Goal: Information Seeking & Learning: Check status

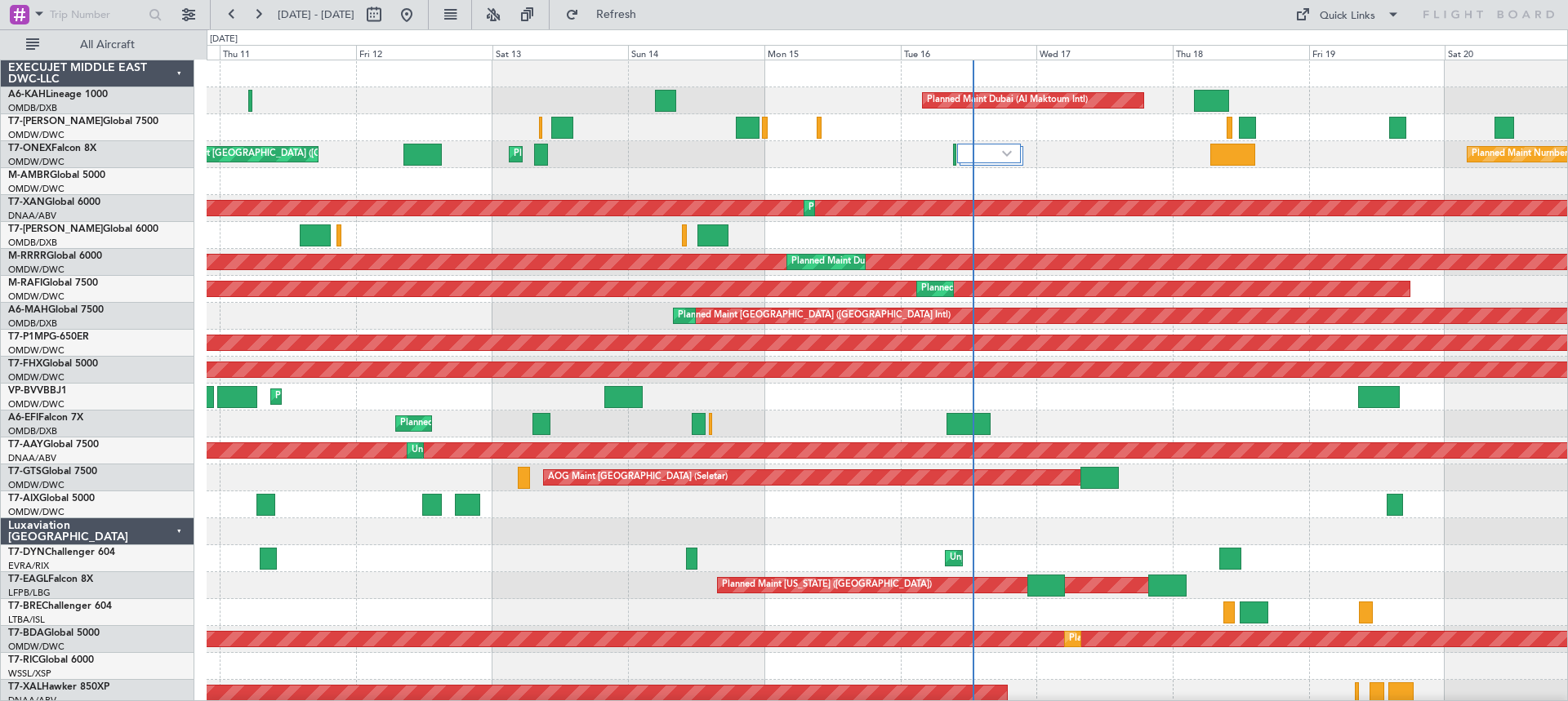
click at [1562, 564] on div "Planned Maint Dubai (Al Maktoum Intl) Planned Maint [GEOGRAPHIC_DATA] (Al Makto…" at bounding box center [887, 694] width 1361 height 1266
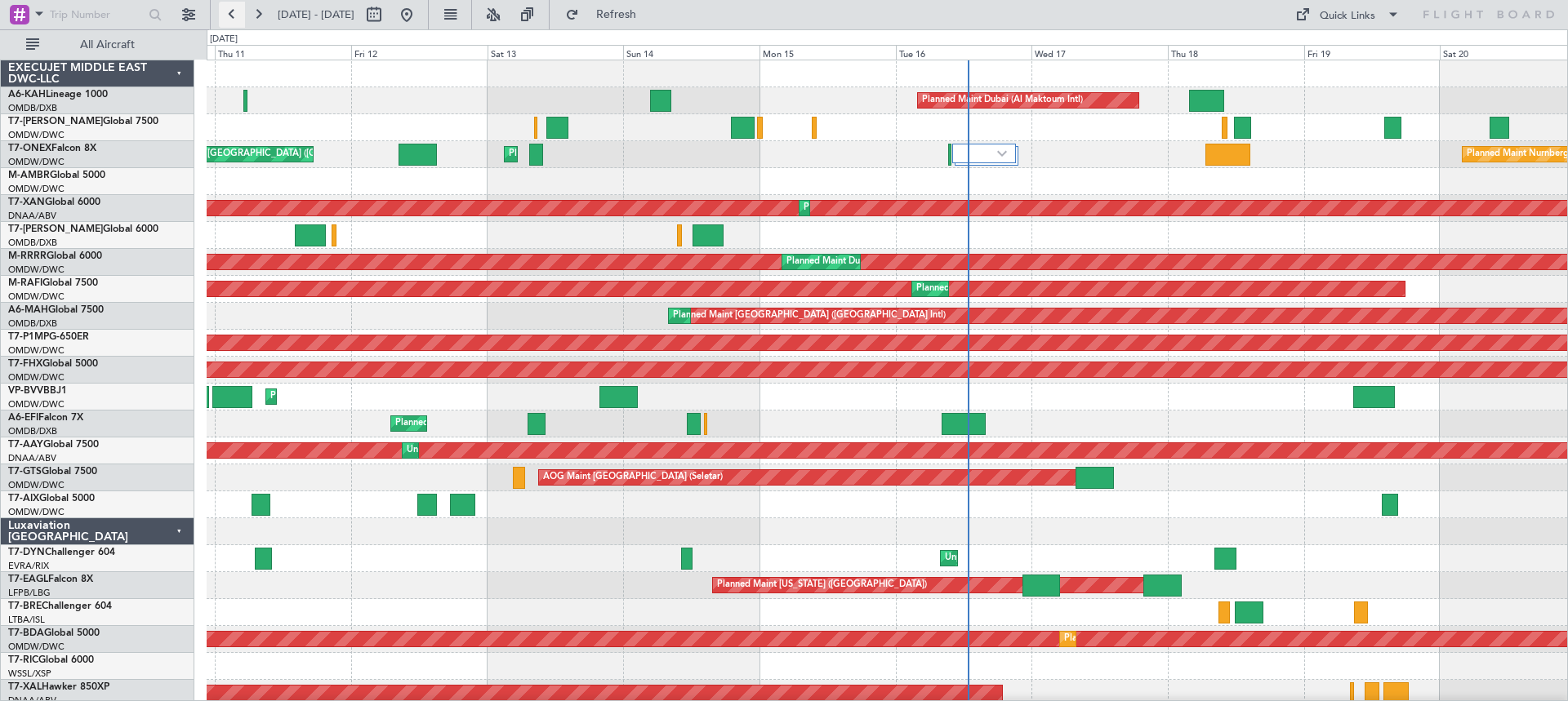
click at [232, 10] on button at bounding box center [231, 15] width 26 height 26
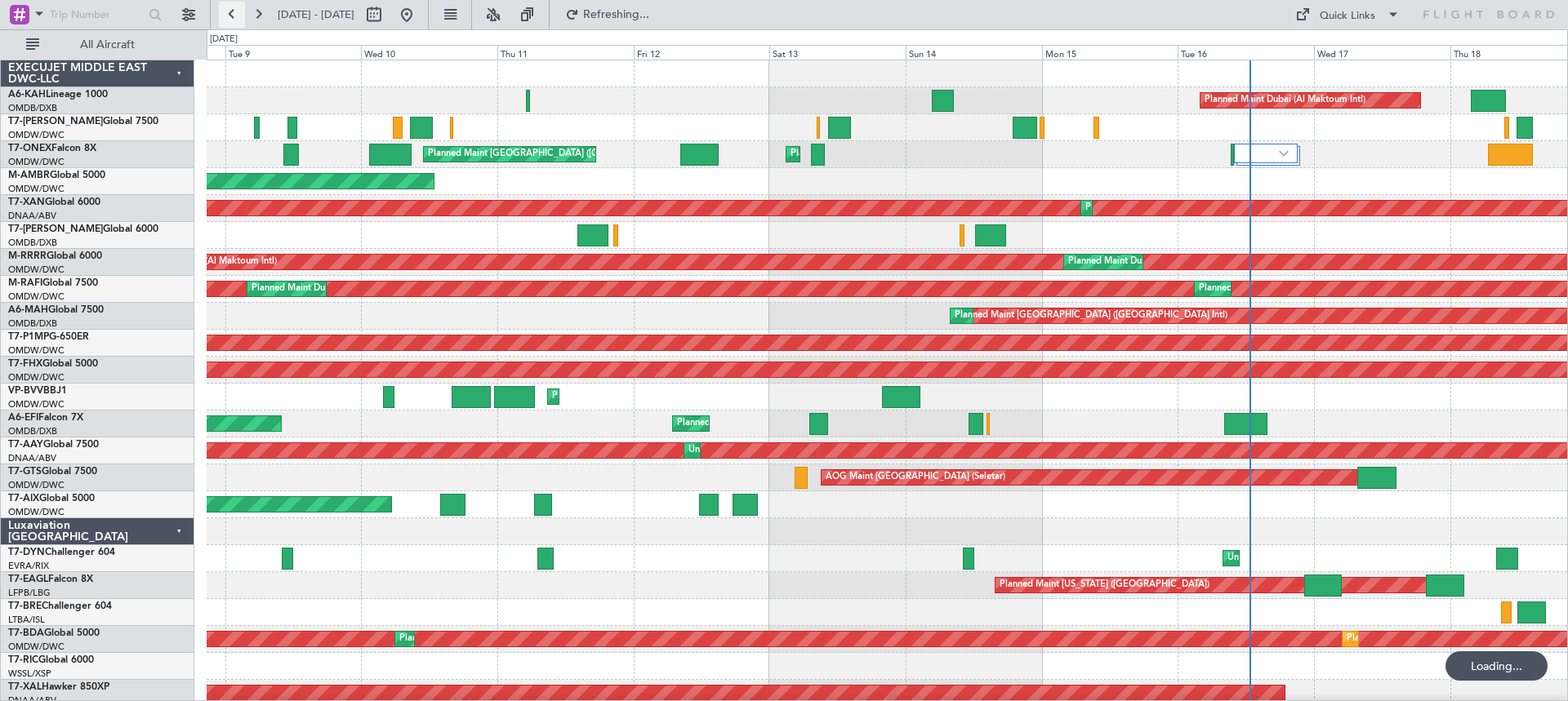
click at [232, 10] on button at bounding box center [231, 15] width 26 height 26
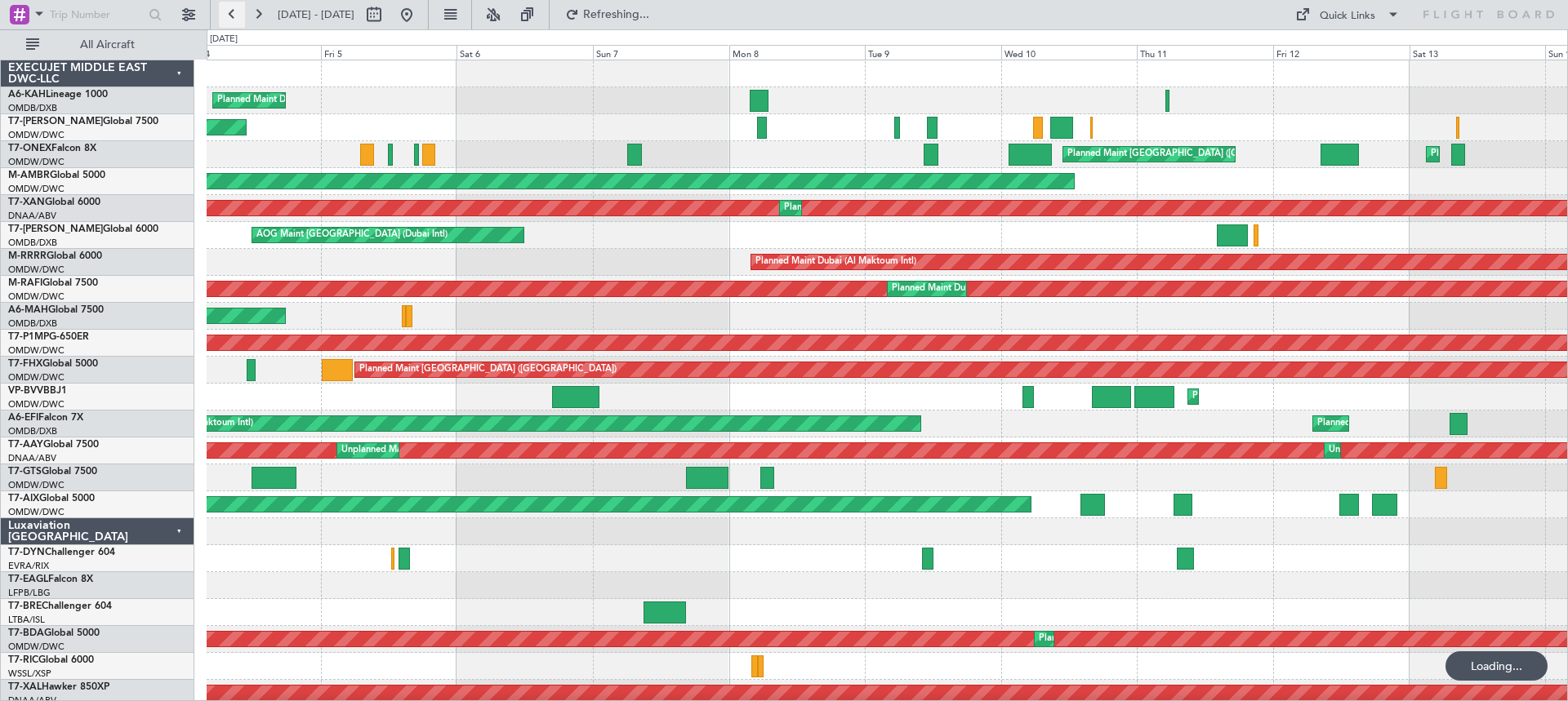
click at [232, 10] on button at bounding box center [231, 15] width 26 height 26
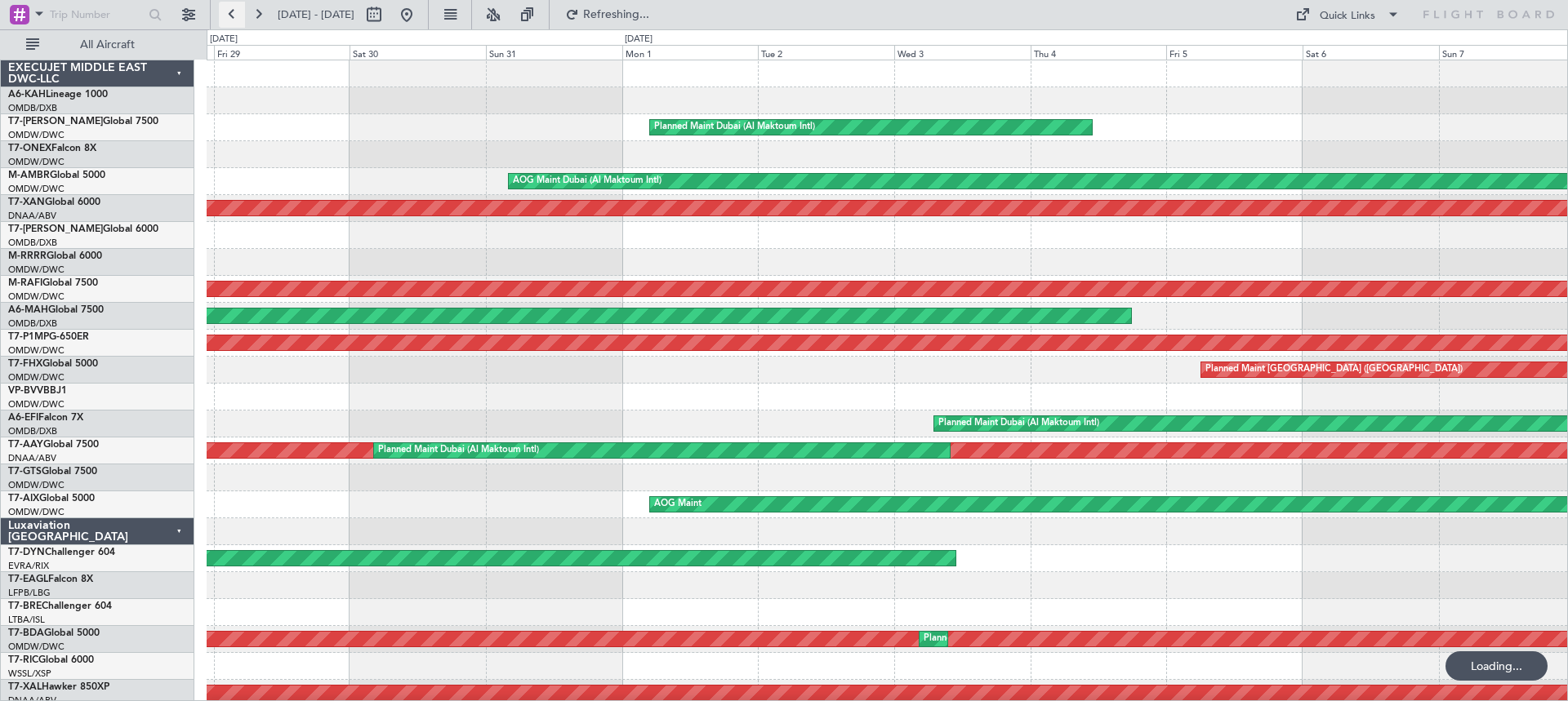
click at [232, 10] on button at bounding box center [231, 15] width 26 height 26
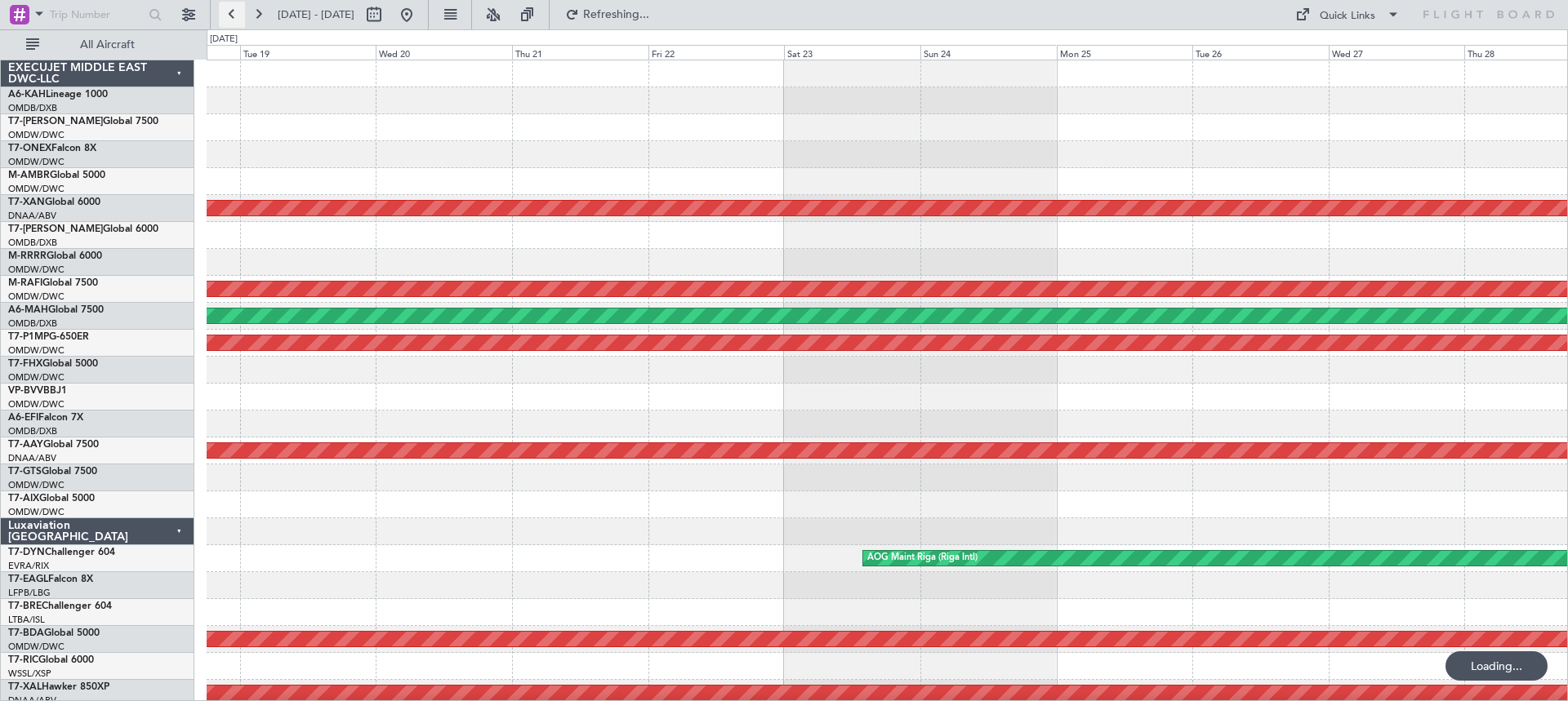
click at [232, 10] on button at bounding box center [231, 15] width 26 height 26
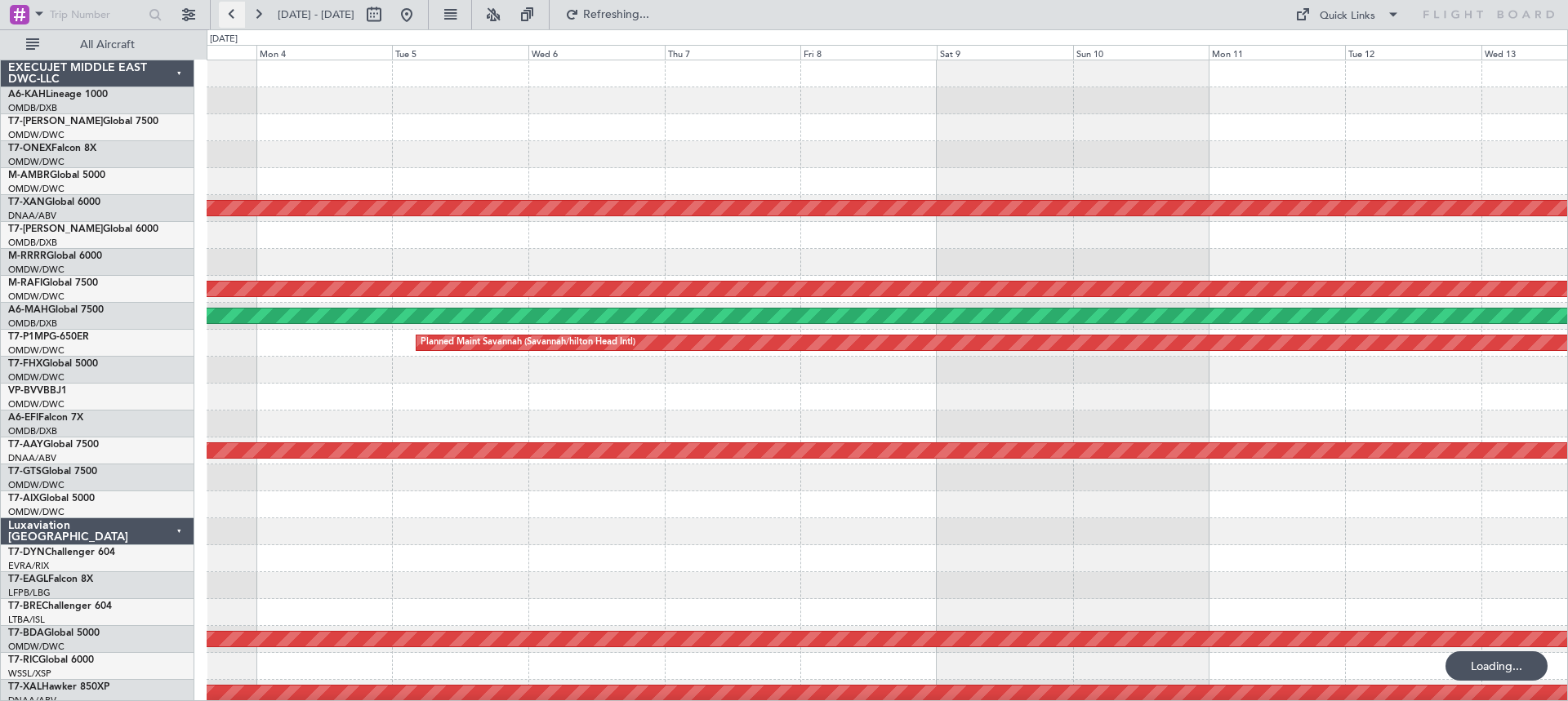
click at [232, 10] on button at bounding box center [231, 15] width 26 height 26
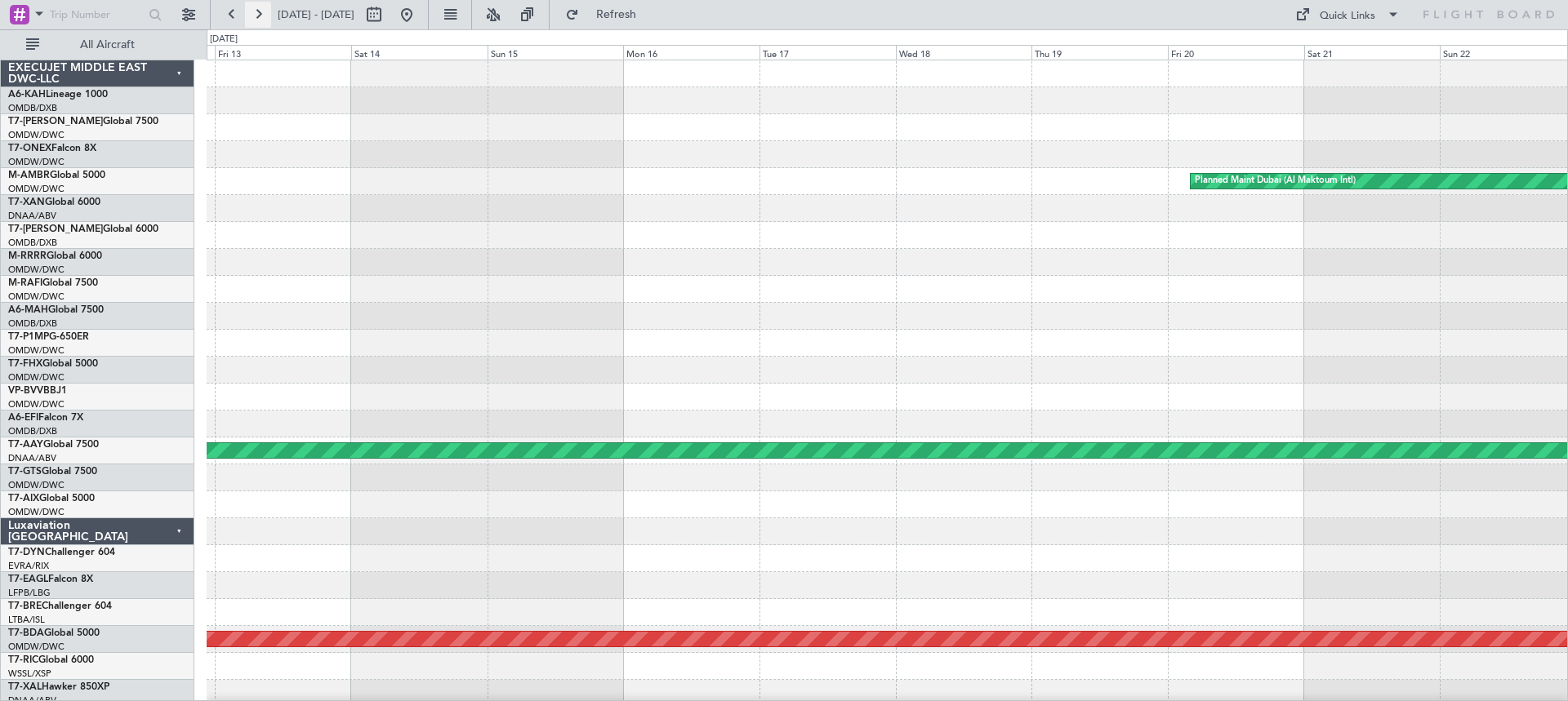
click at [257, 14] on button at bounding box center [258, 15] width 26 height 26
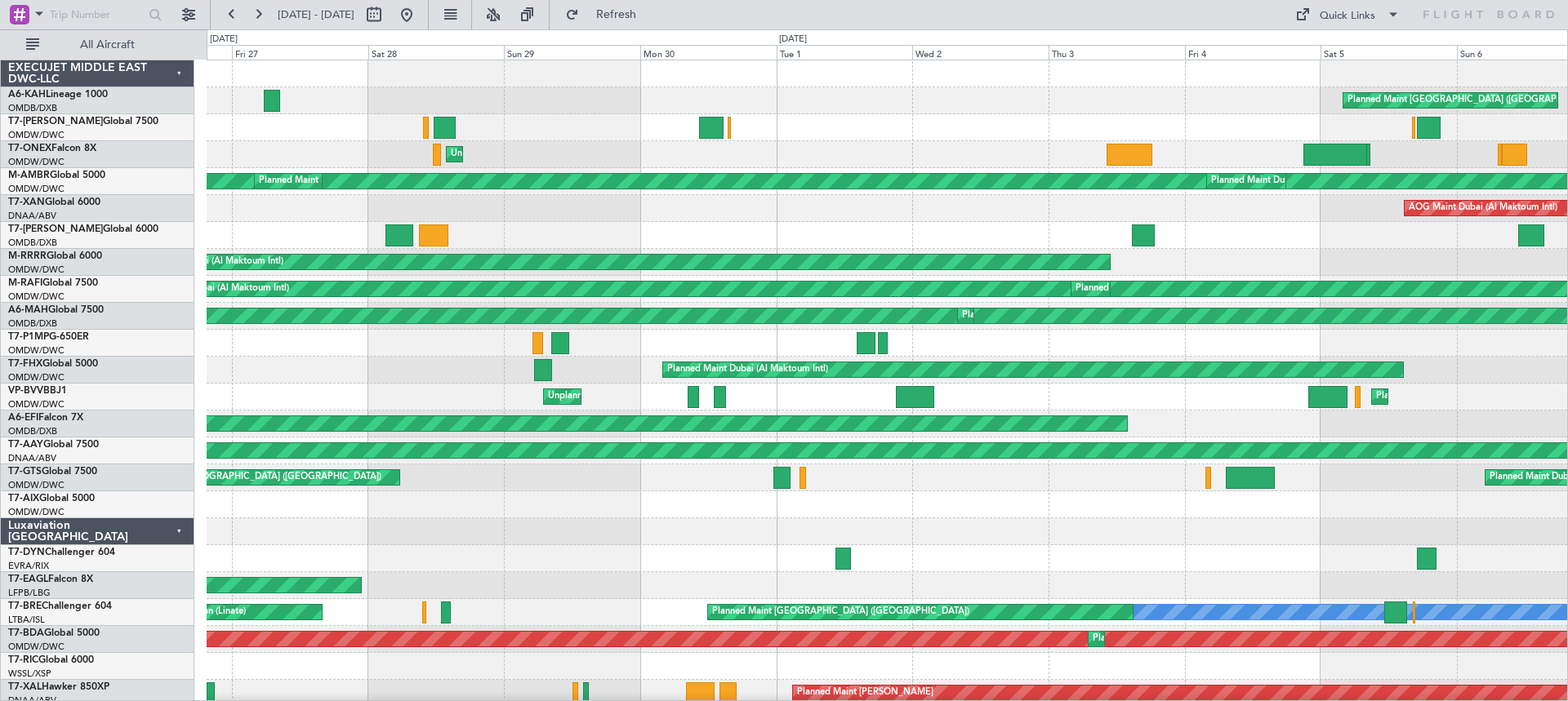
click at [79, 111] on div "Planned Maint [GEOGRAPHIC_DATA] ([GEOGRAPHIC_DATA]) Unplanned Maint [GEOGRAPHIC…" at bounding box center [784, 365] width 1568 height 672
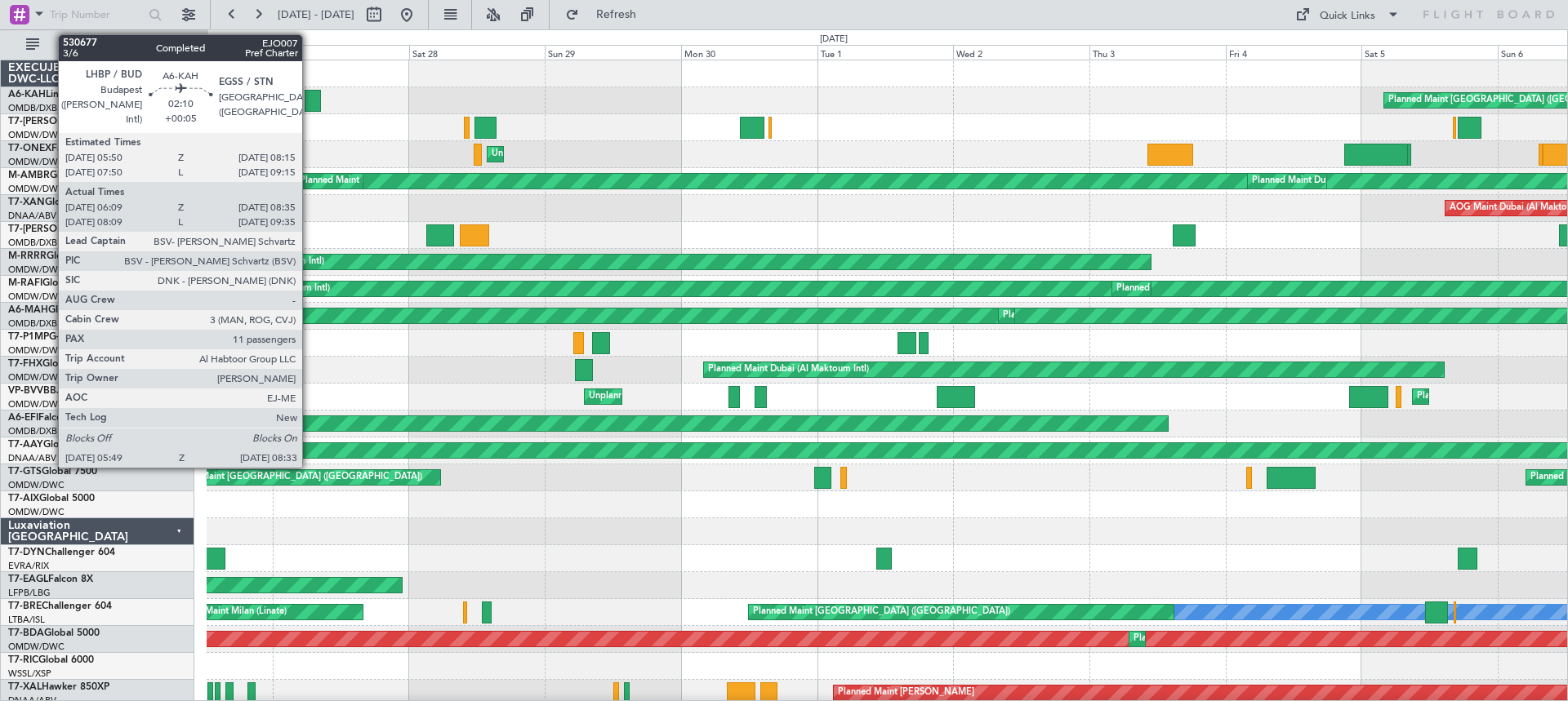
click at [309, 101] on div at bounding box center [312, 101] width 16 height 22
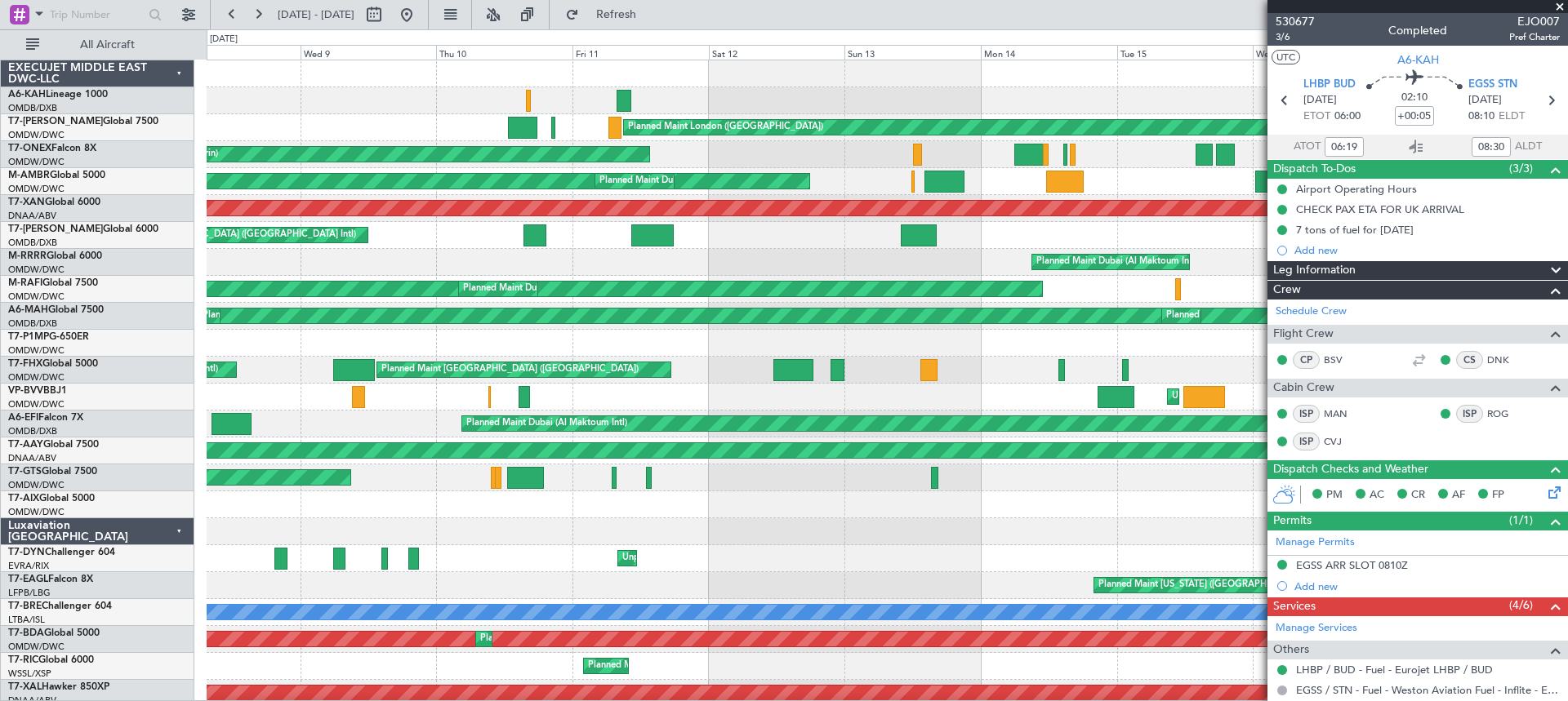
click at [247, 143] on div "Planned Maint [GEOGRAPHIC_DATA] ([GEOGRAPHIC_DATA]) Planned Maint [GEOGRAPHIC_D…" at bounding box center [887, 707] width 1361 height 1293
click at [255, 11] on button at bounding box center [258, 15] width 26 height 26
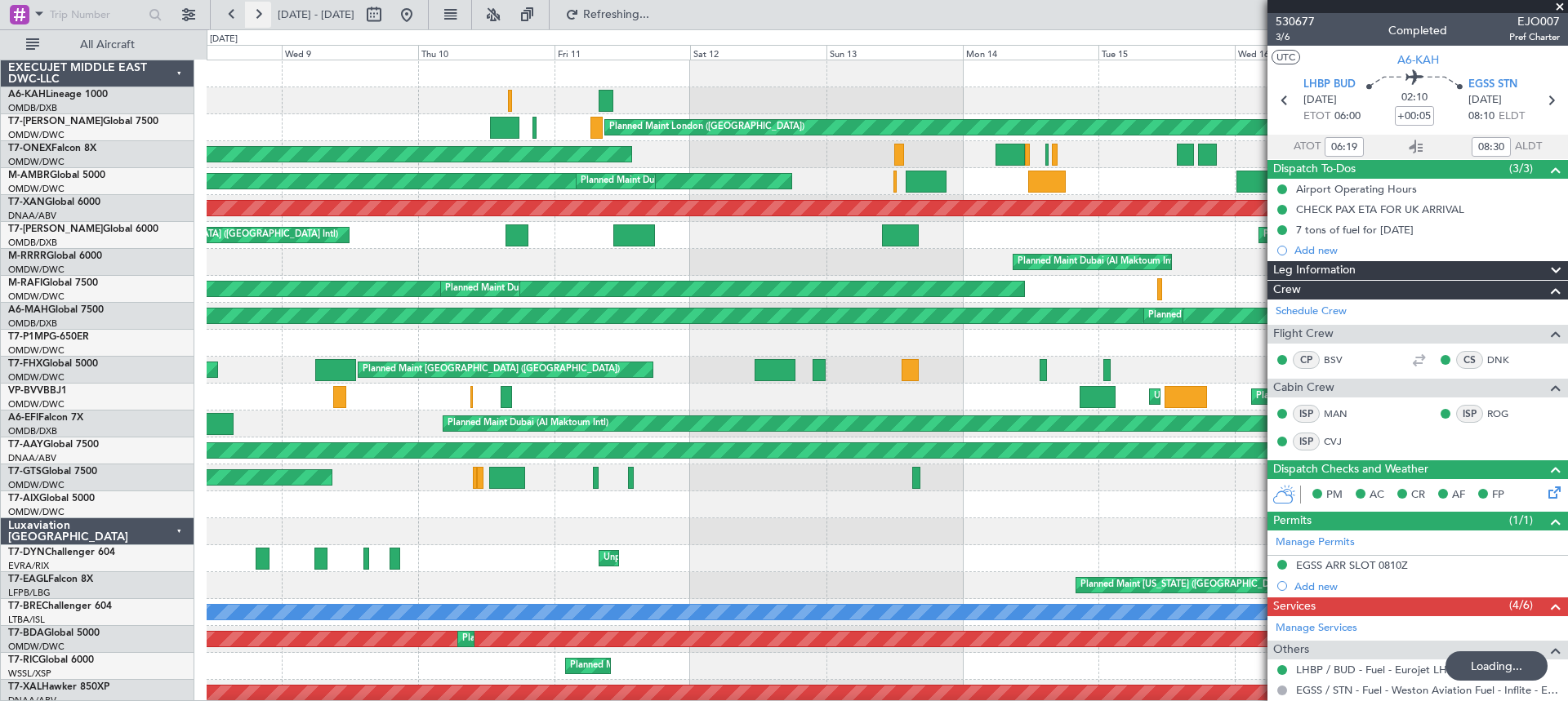
click at [255, 11] on button at bounding box center [258, 15] width 26 height 26
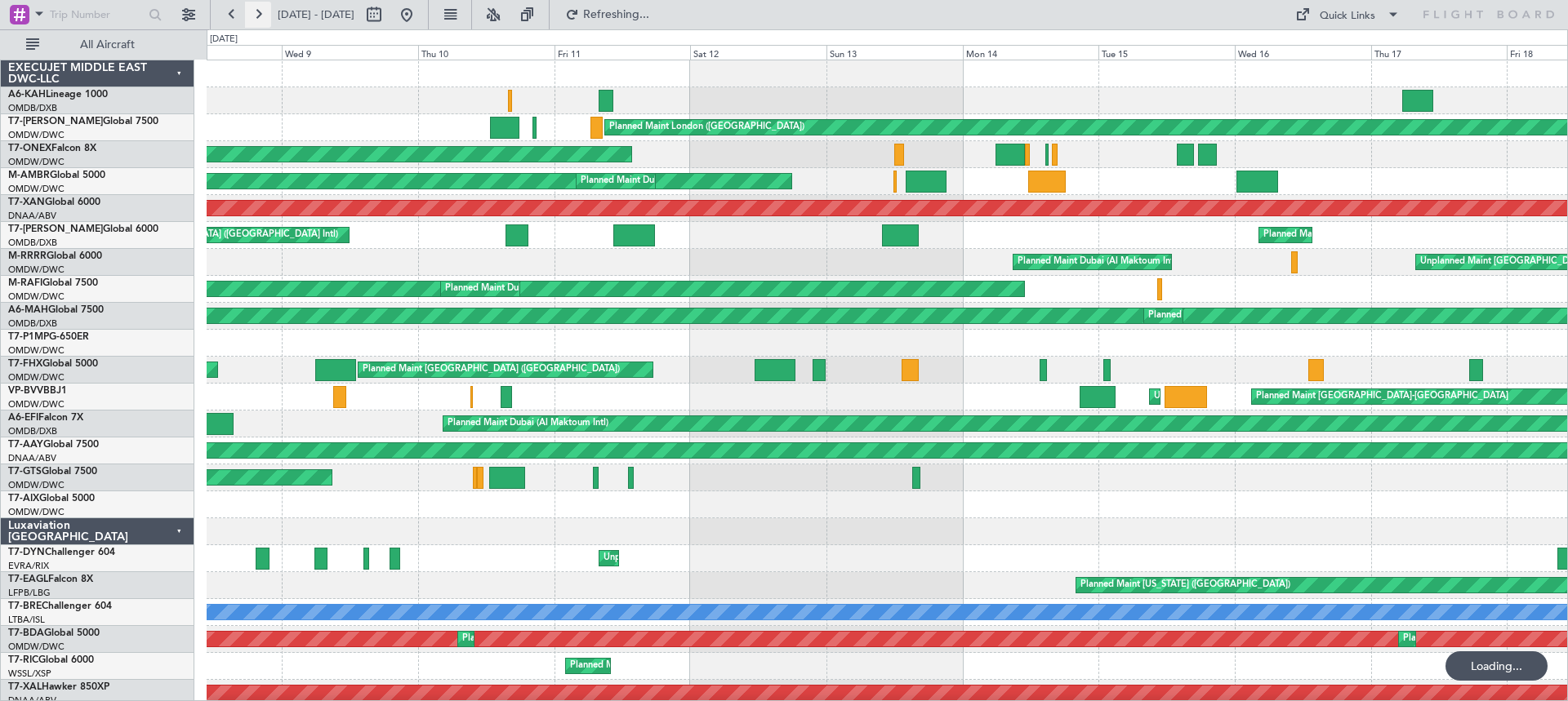
click at [255, 11] on button at bounding box center [258, 15] width 26 height 26
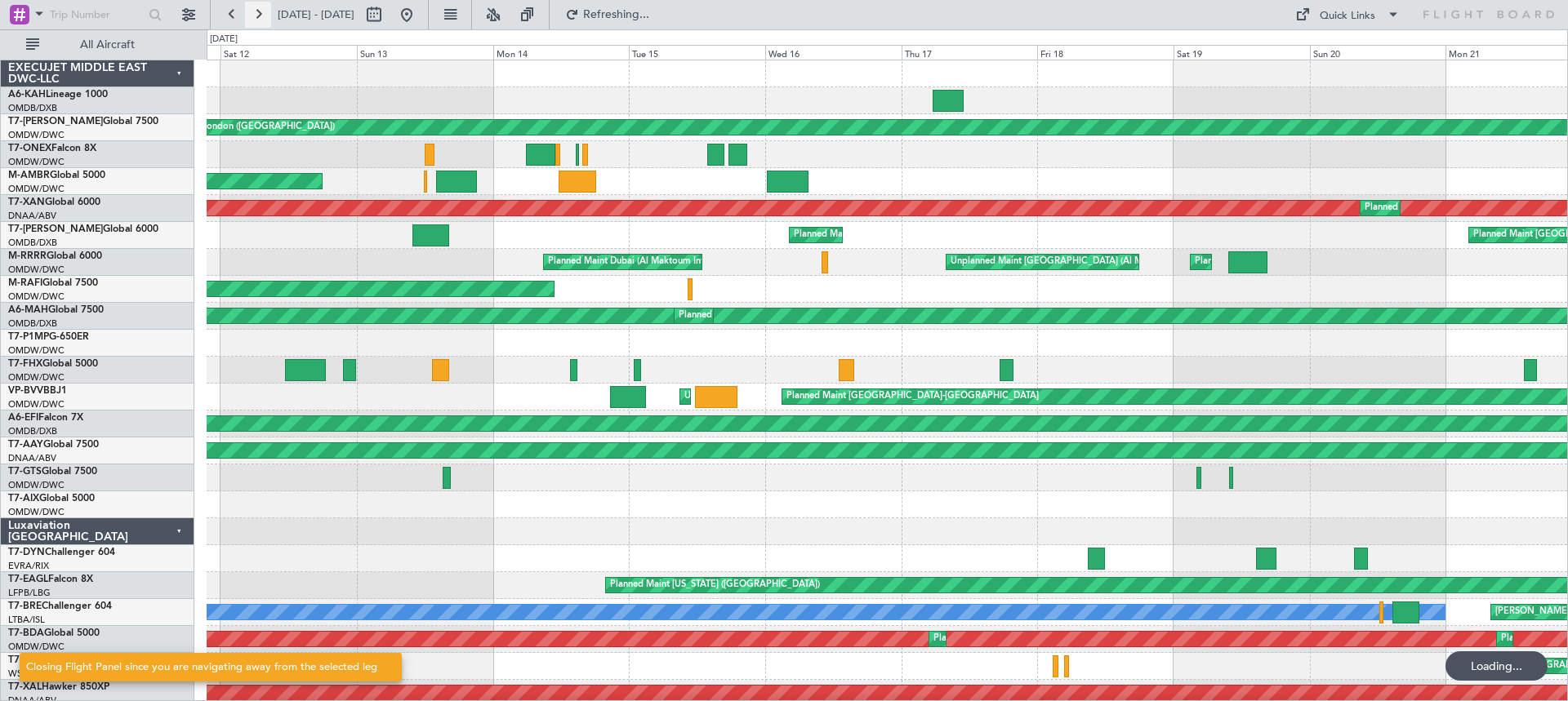
click at [255, 11] on button at bounding box center [258, 15] width 26 height 26
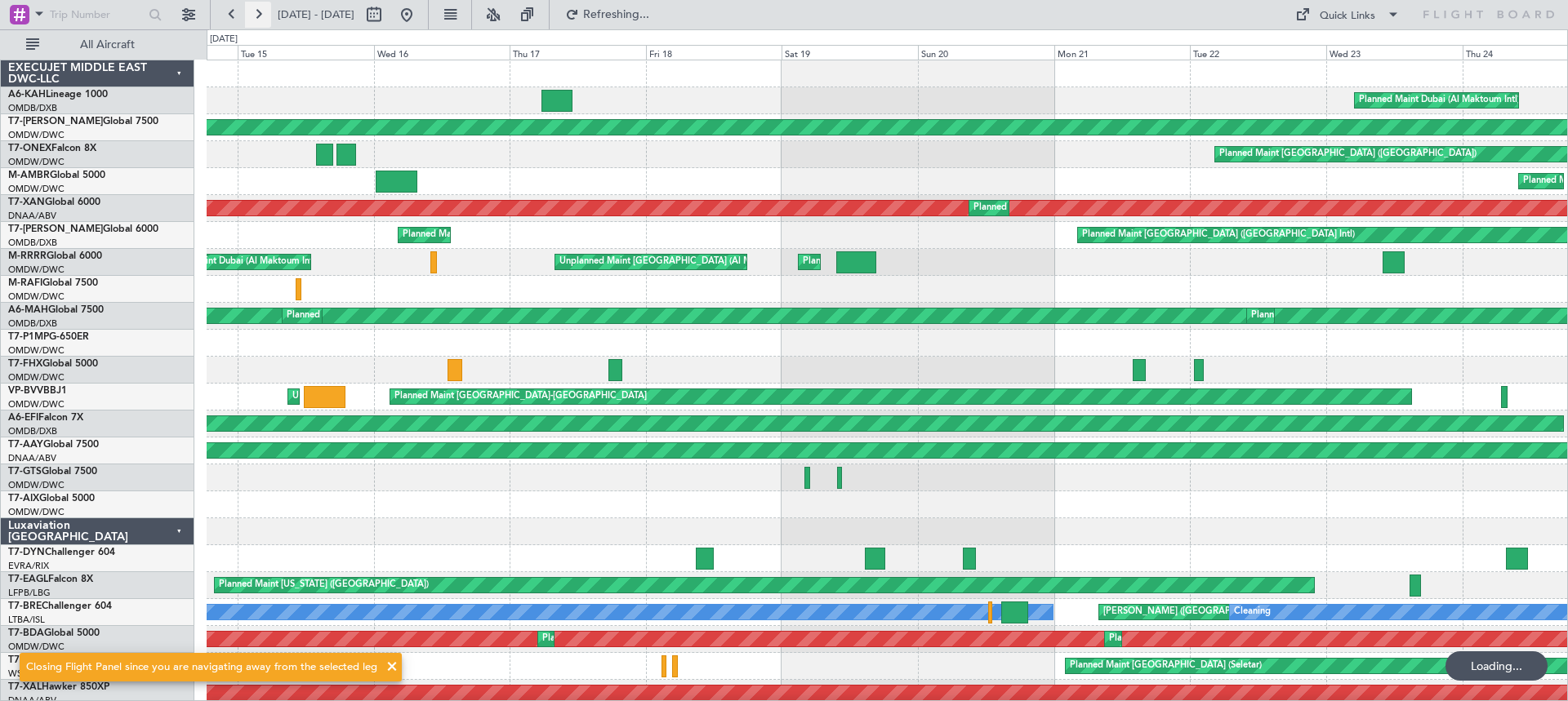
click at [255, 11] on button at bounding box center [258, 15] width 26 height 26
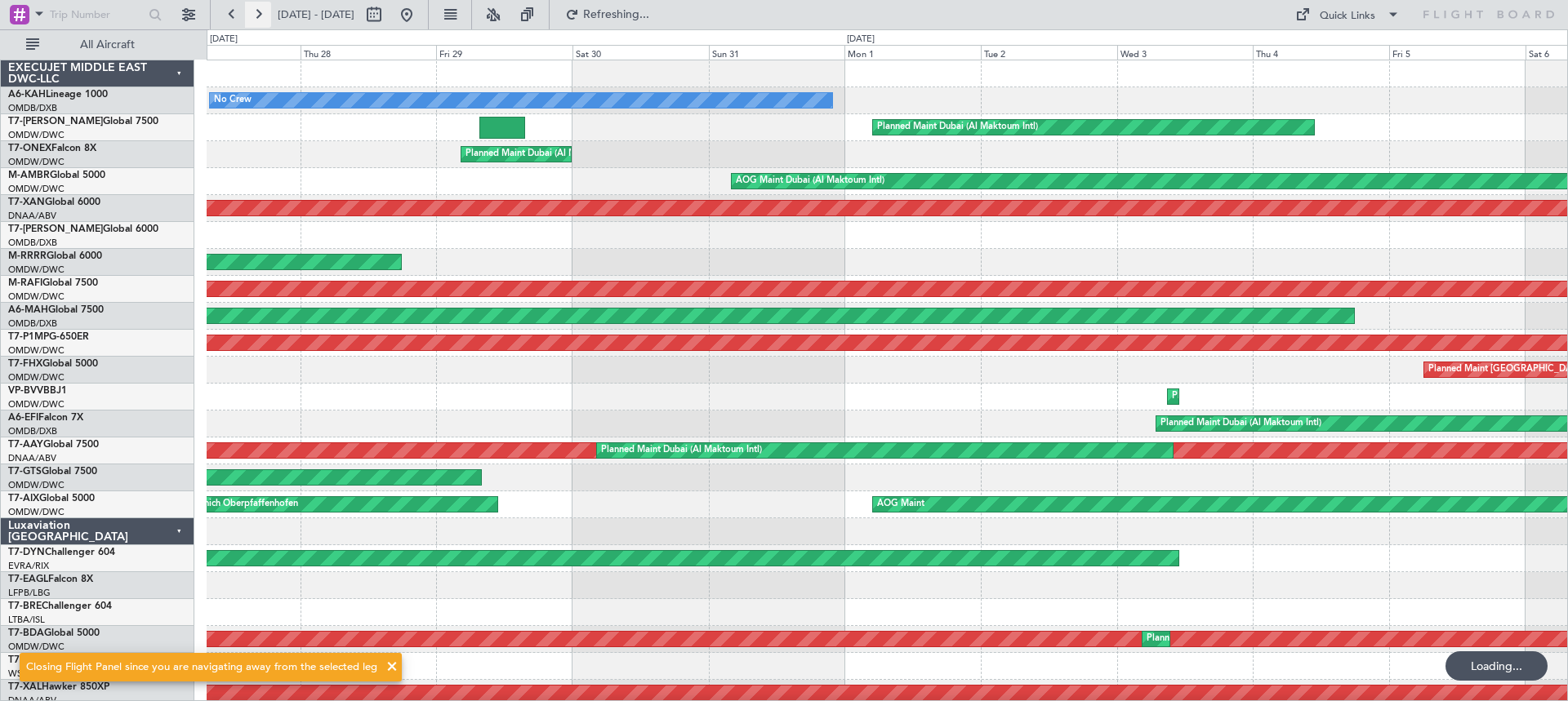
click at [255, 11] on button at bounding box center [258, 15] width 26 height 26
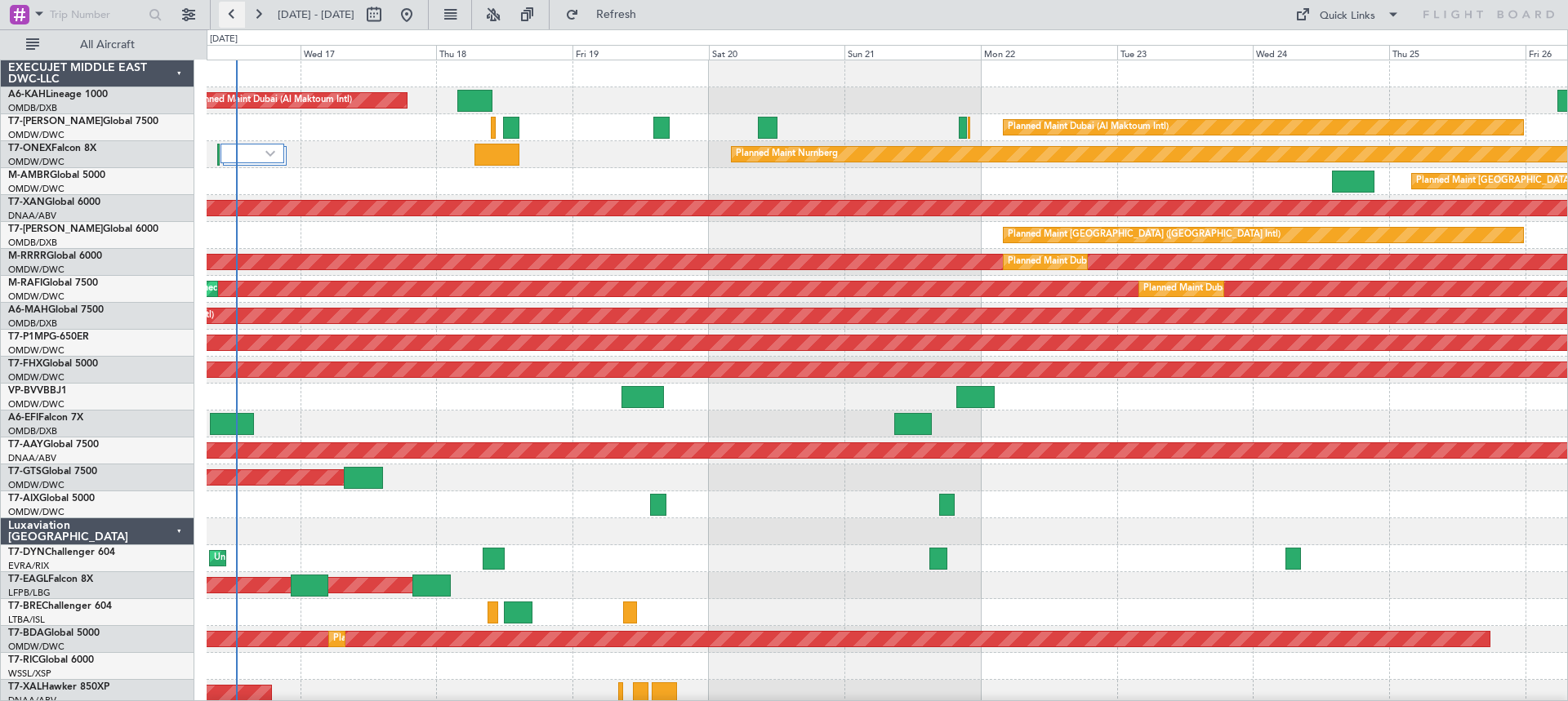
click at [231, 12] on button at bounding box center [231, 15] width 26 height 26
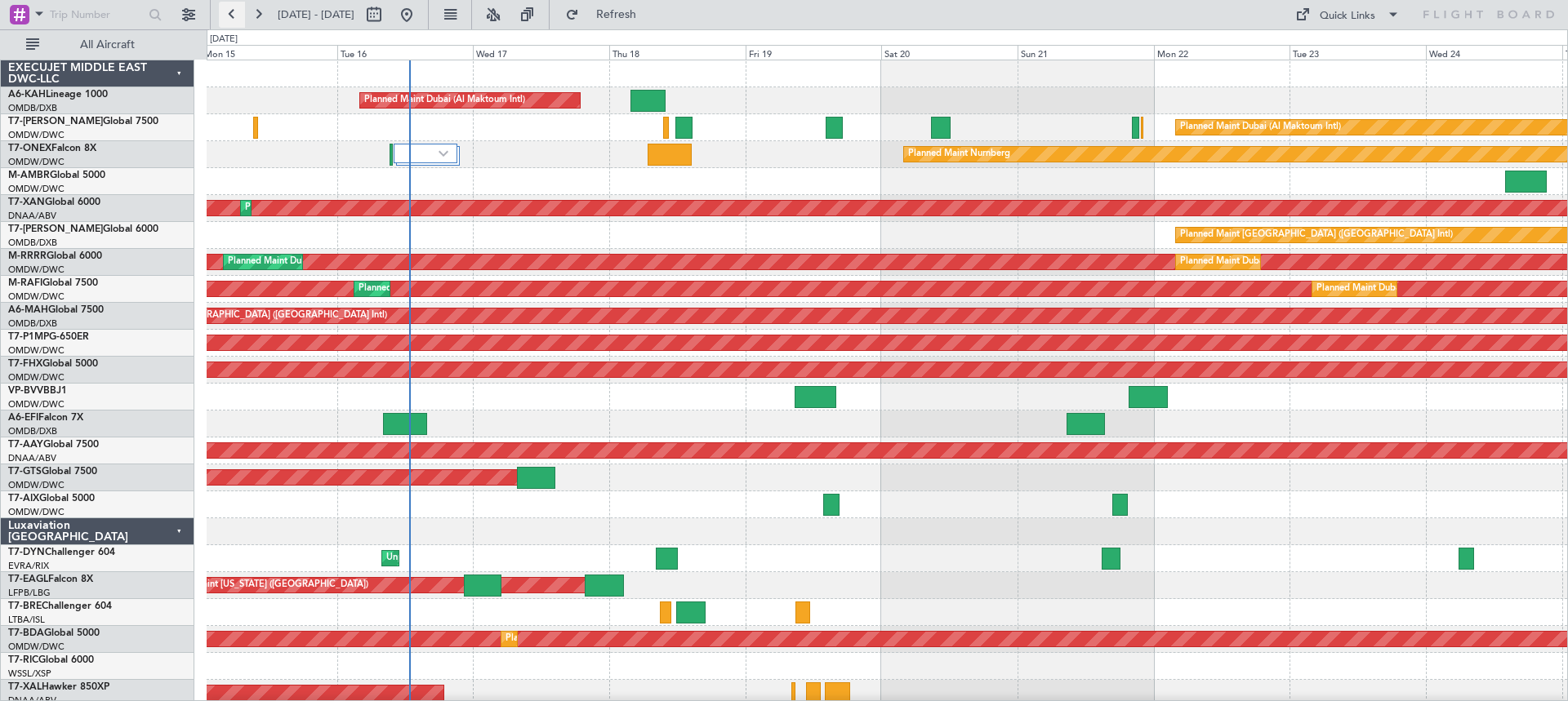
click at [231, 12] on button at bounding box center [231, 15] width 26 height 26
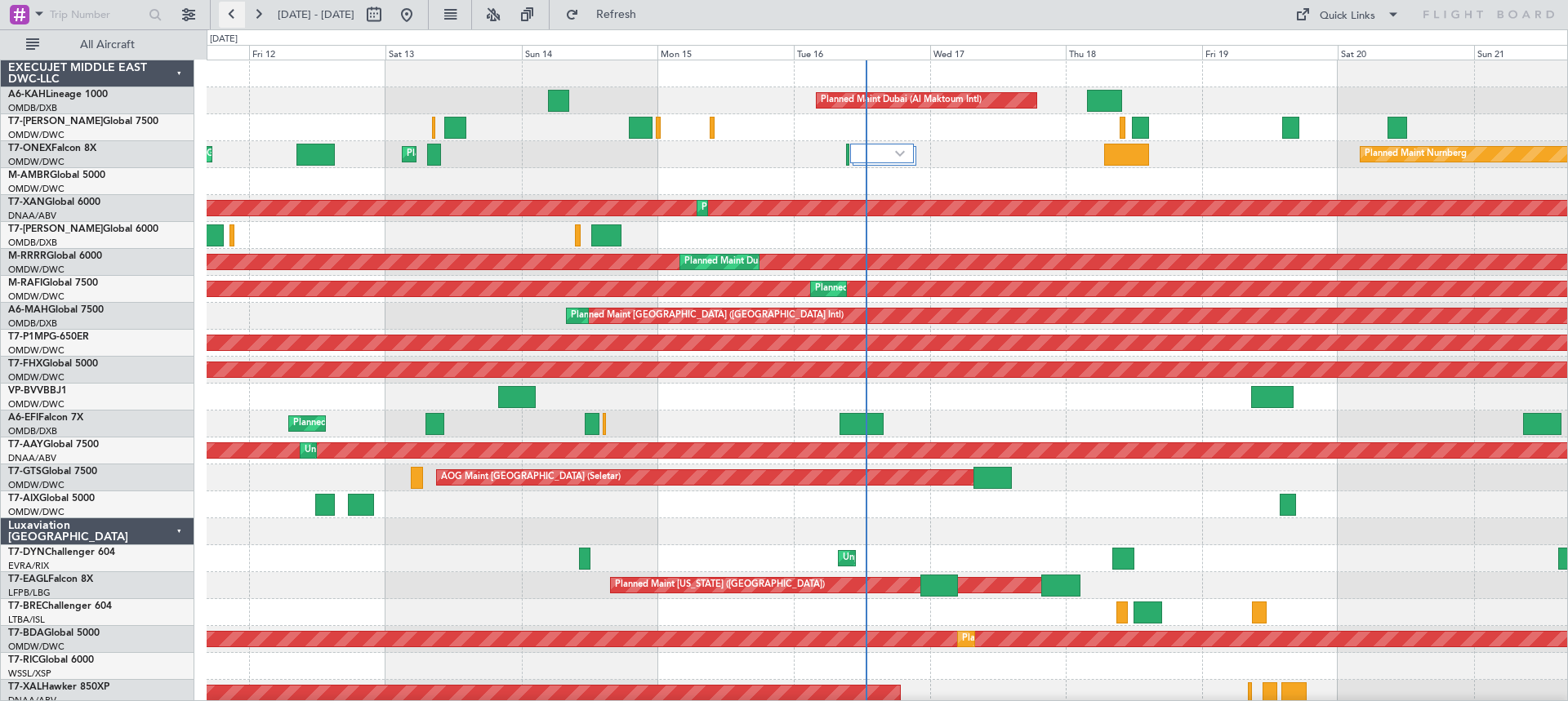
click at [231, 12] on button at bounding box center [231, 15] width 26 height 26
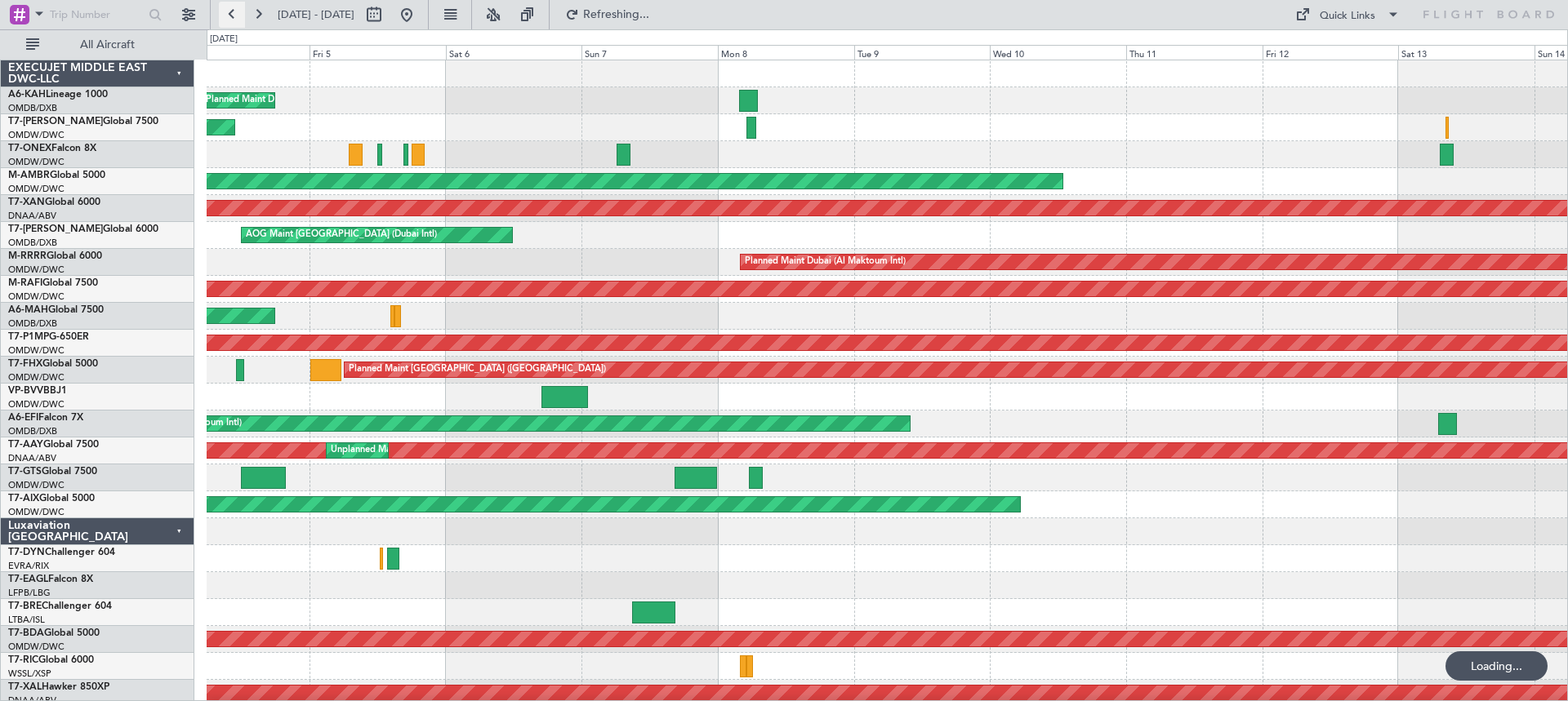
click at [231, 12] on button at bounding box center [231, 15] width 26 height 26
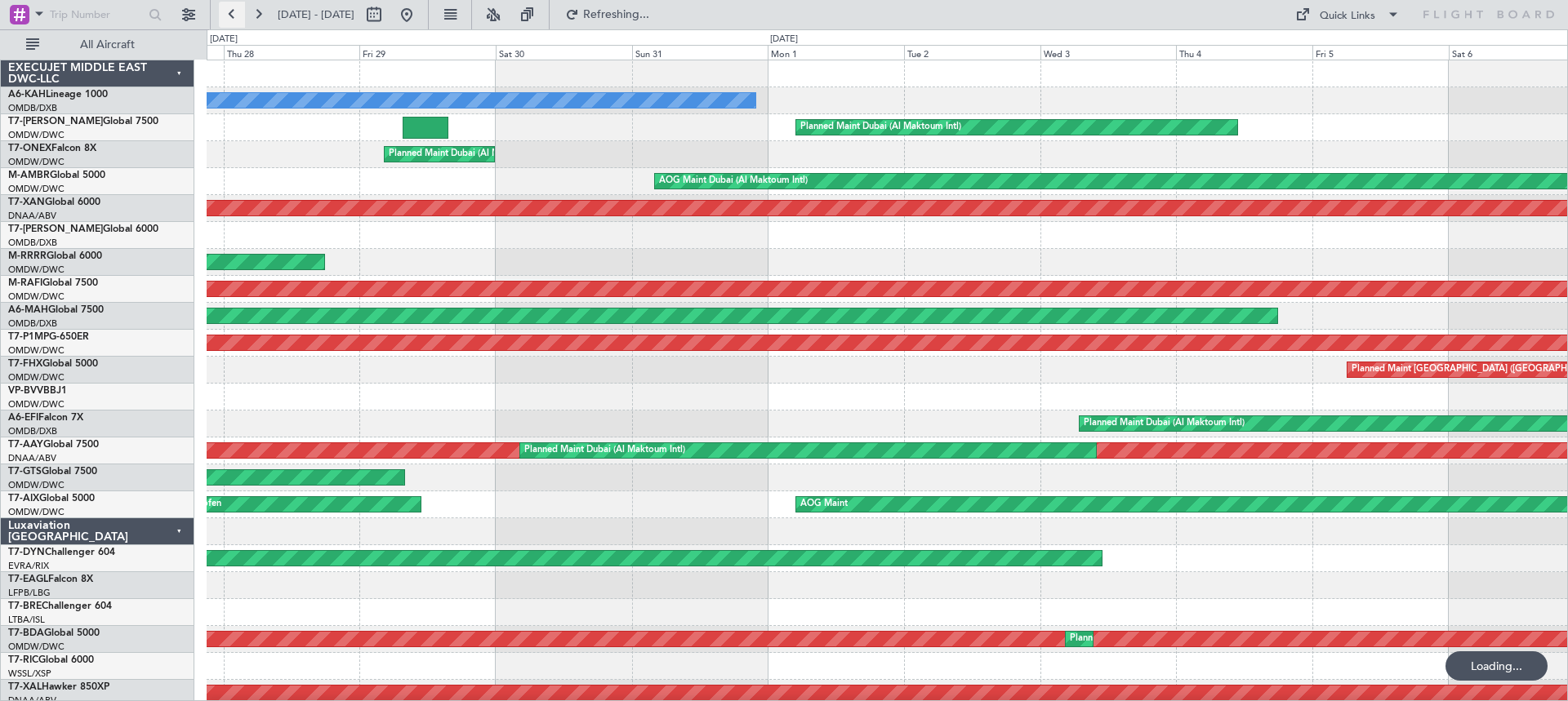
click at [231, 12] on button at bounding box center [231, 15] width 26 height 26
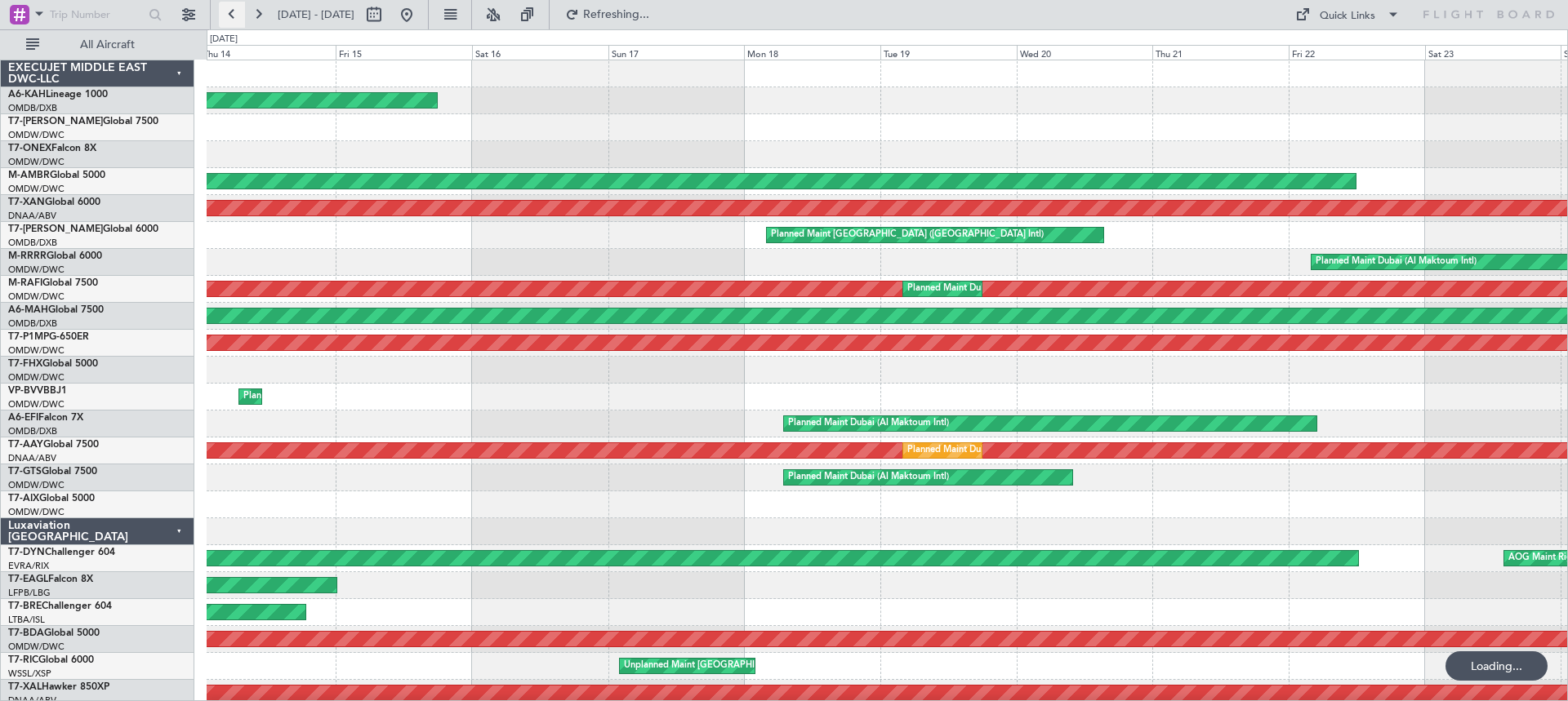
click at [231, 12] on button at bounding box center [231, 15] width 26 height 26
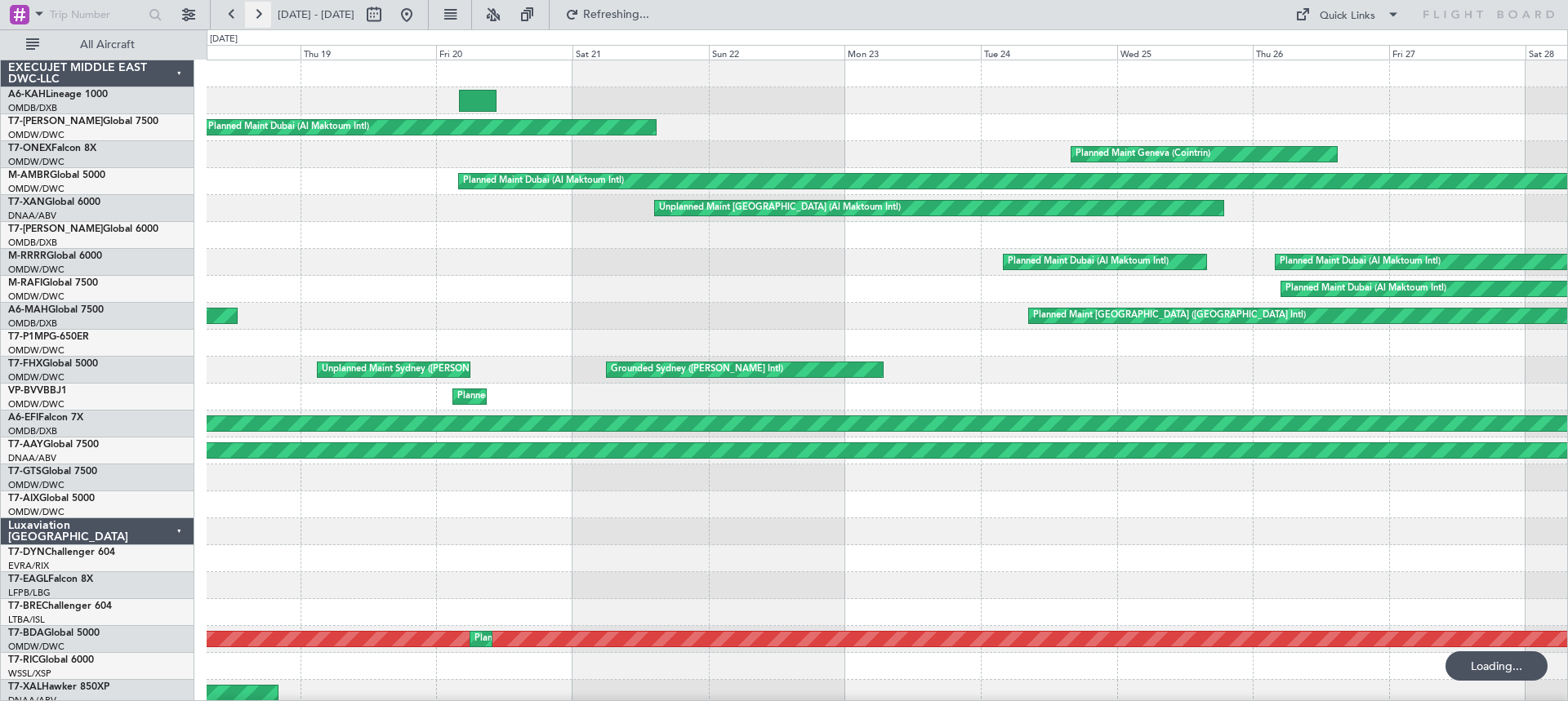
click at [258, 12] on button at bounding box center [258, 15] width 26 height 26
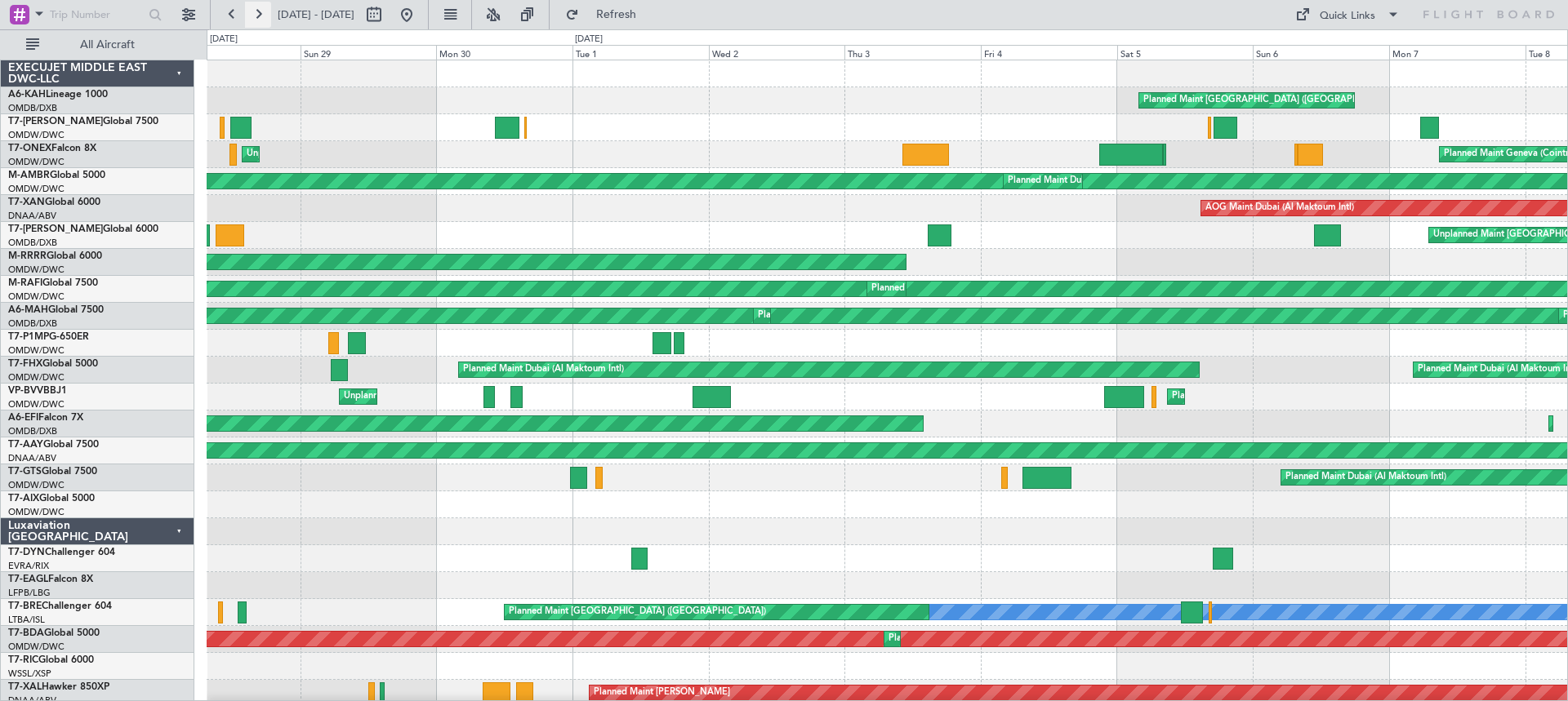
click at [258, 12] on button at bounding box center [258, 15] width 26 height 26
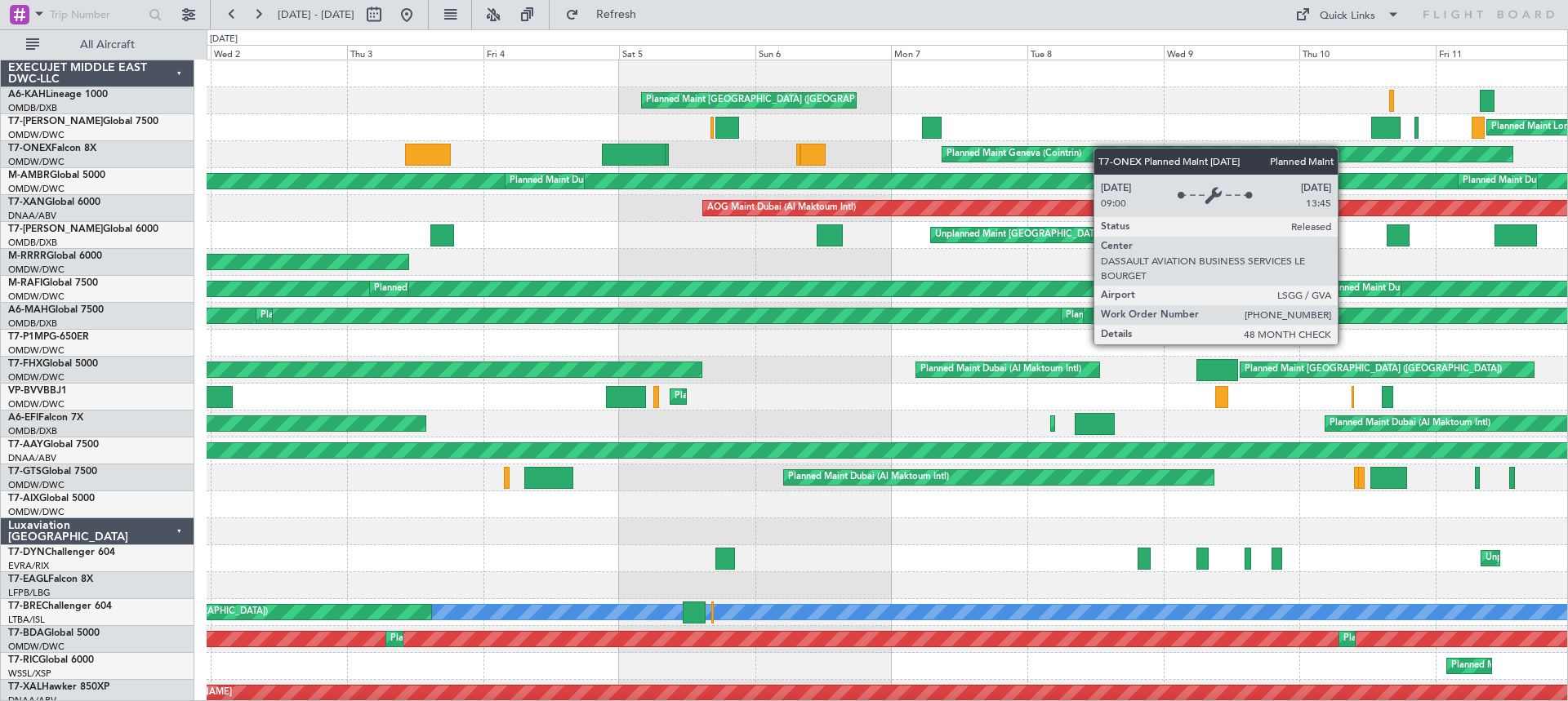
click at [1188, 156] on div "Planned Maint [GEOGRAPHIC_DATA] ([GEOGRAPHIC_DATA]) Planned Maint [GEOGRAPHIC_D…" at bounding box center [887, 694] width 1361 height 1266
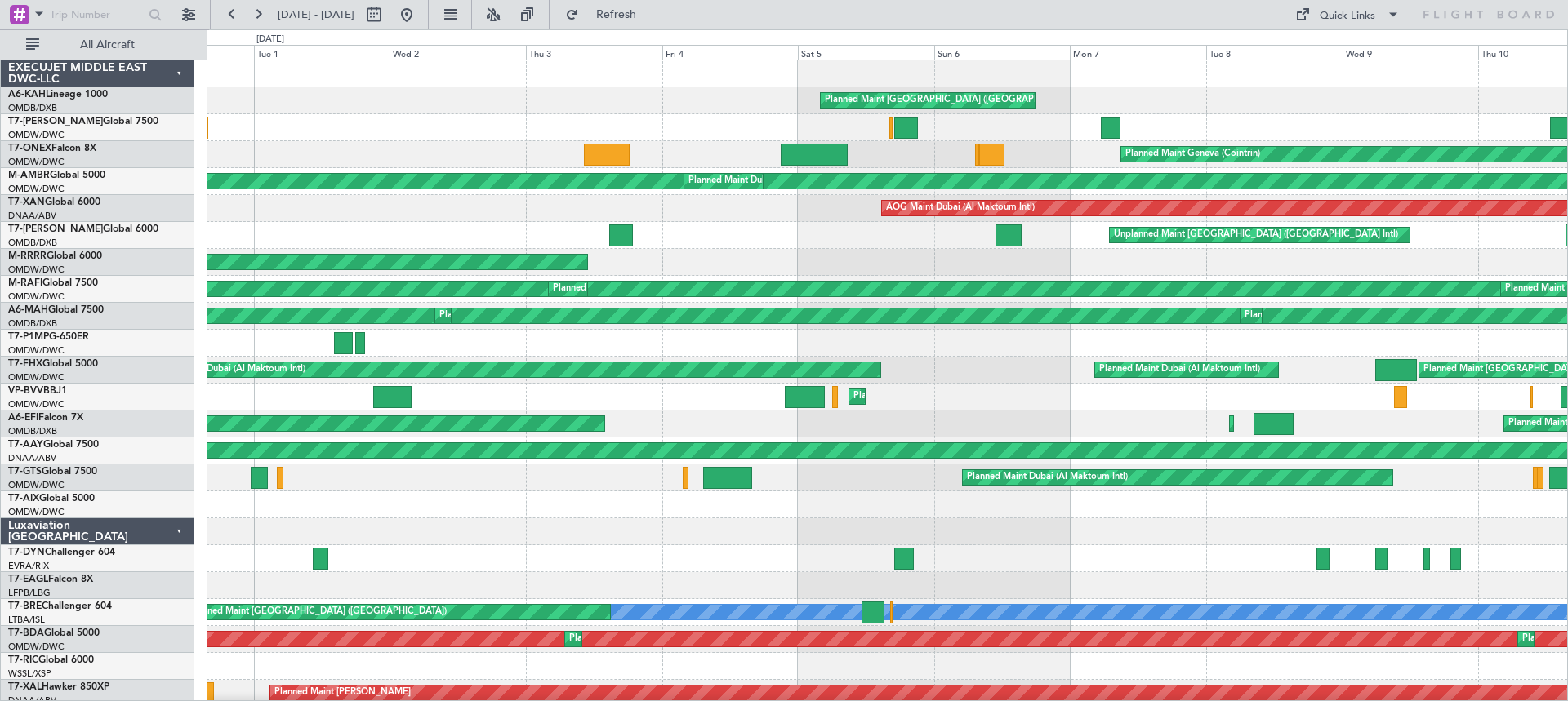
click at [583, 111] on div "Planned Maint [GEOGRAPHIC_DATA] ([GEOGRAPHIC_DATA])" at bounding box center [887, 101] width 1361 height 27
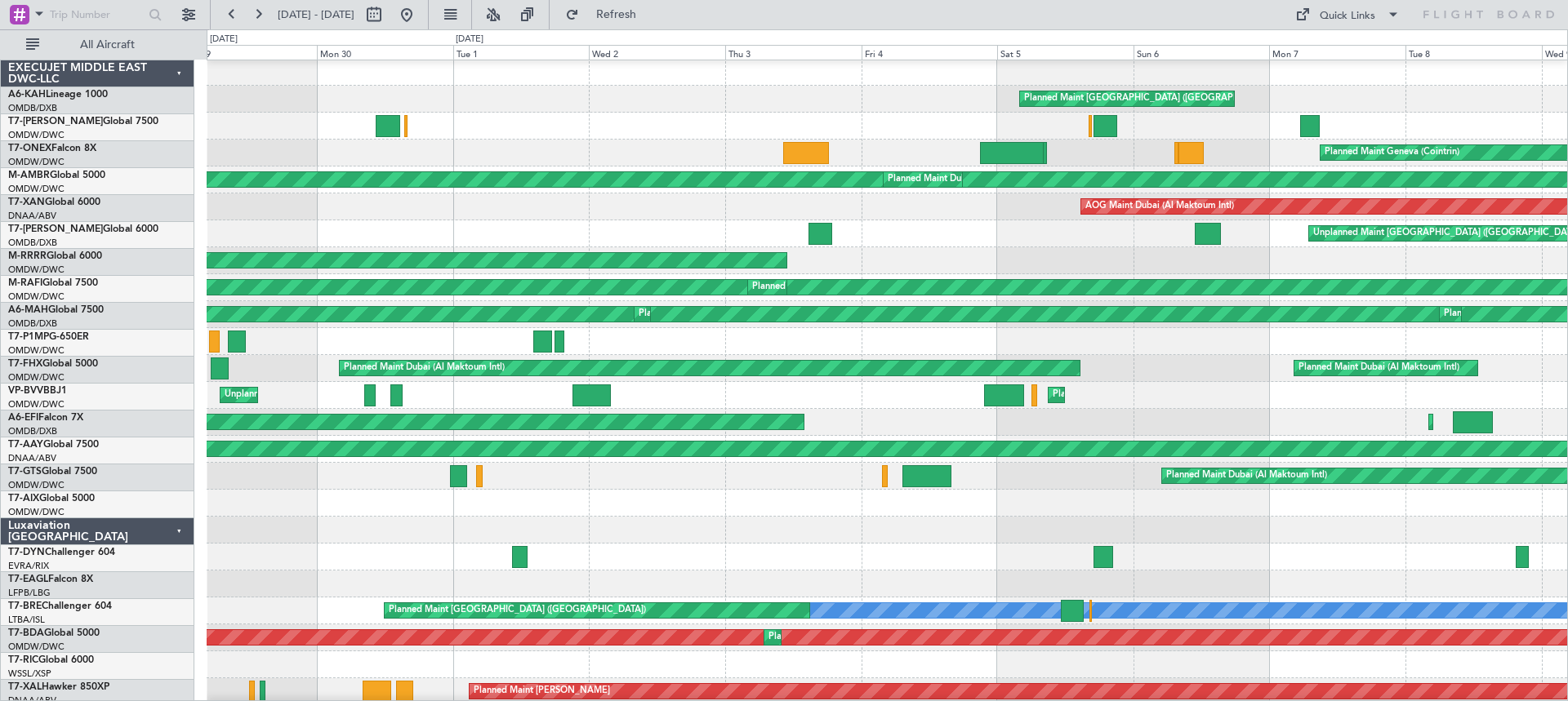
scroll to position [2, 0]
click at [517, 108] on div "Planned Maint [GEOGRAPHIC_DATA] ([GEOGRAPHIC_DATA])" at bounding box center [887, 99] width 1361 height 27
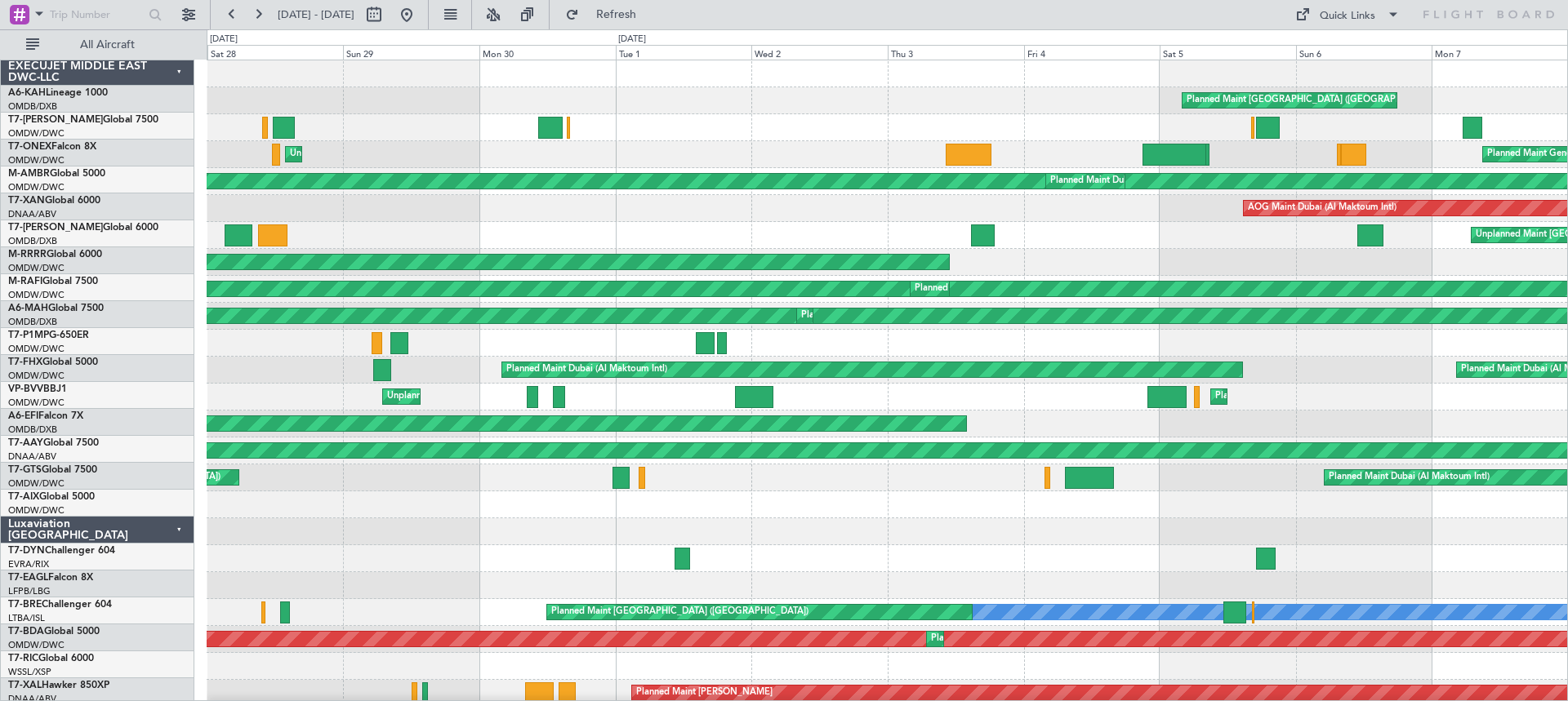
scroll to position [0, 0]
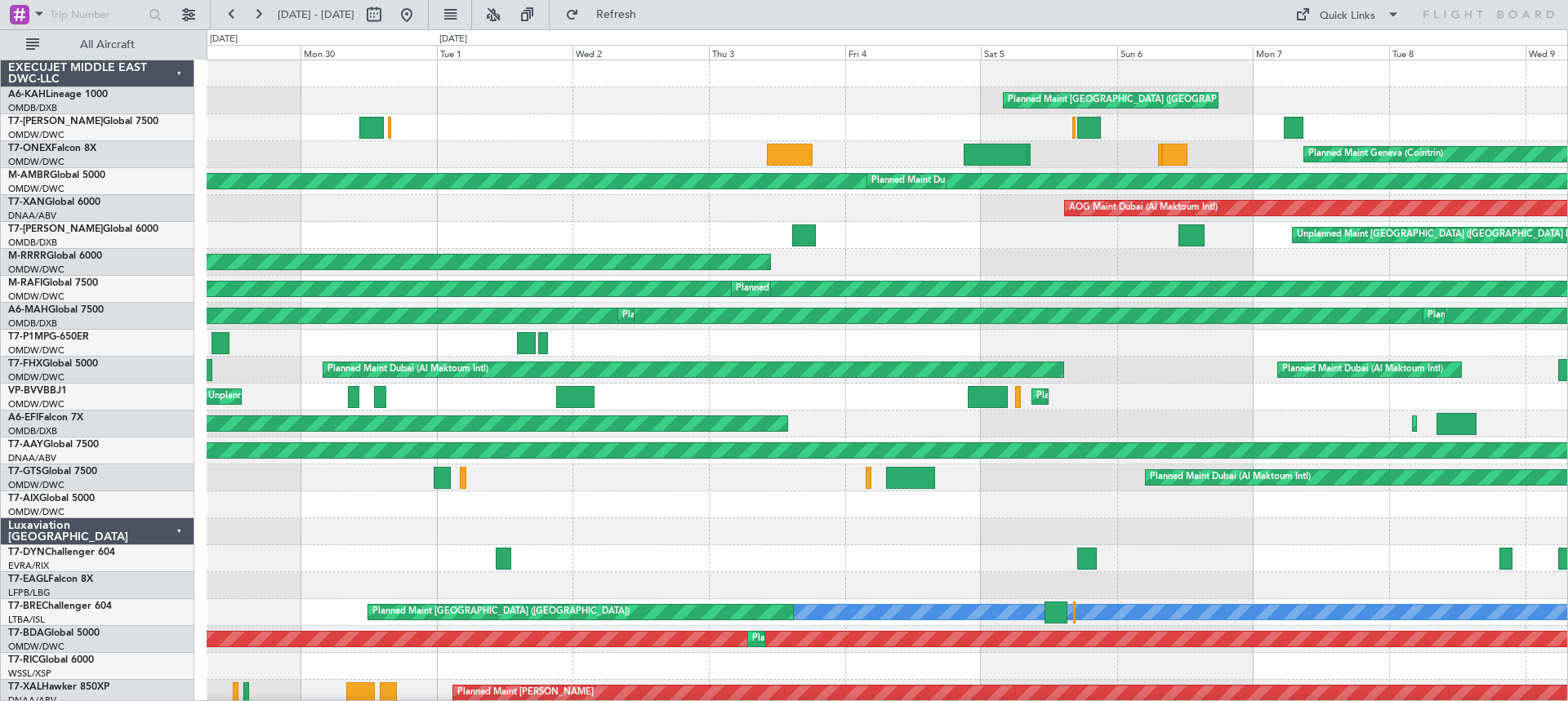
click at [565, 134] on div "Planned Maint London ([GEOGRAPHIC_DATA])" at bounding box center [887, 128] width 1361 height 27
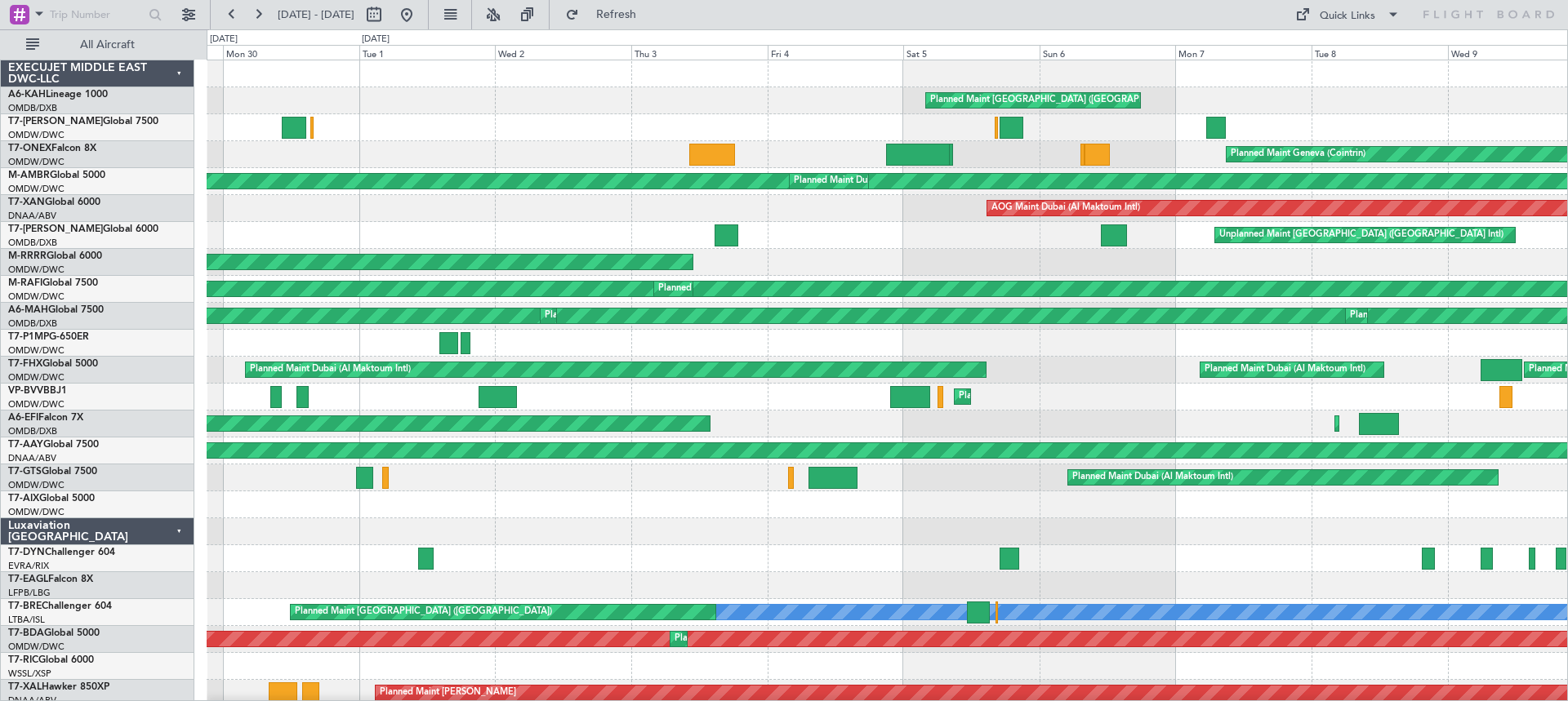
click at [1437, 165] on div "Planned Maint [GEOGRAPHIC_DATA] ([GEOGRAPHIC_DATA]) Planned Maint [GEOGRAPHIC_D…" at bounding box center [887, 707] width 1361 height 1293
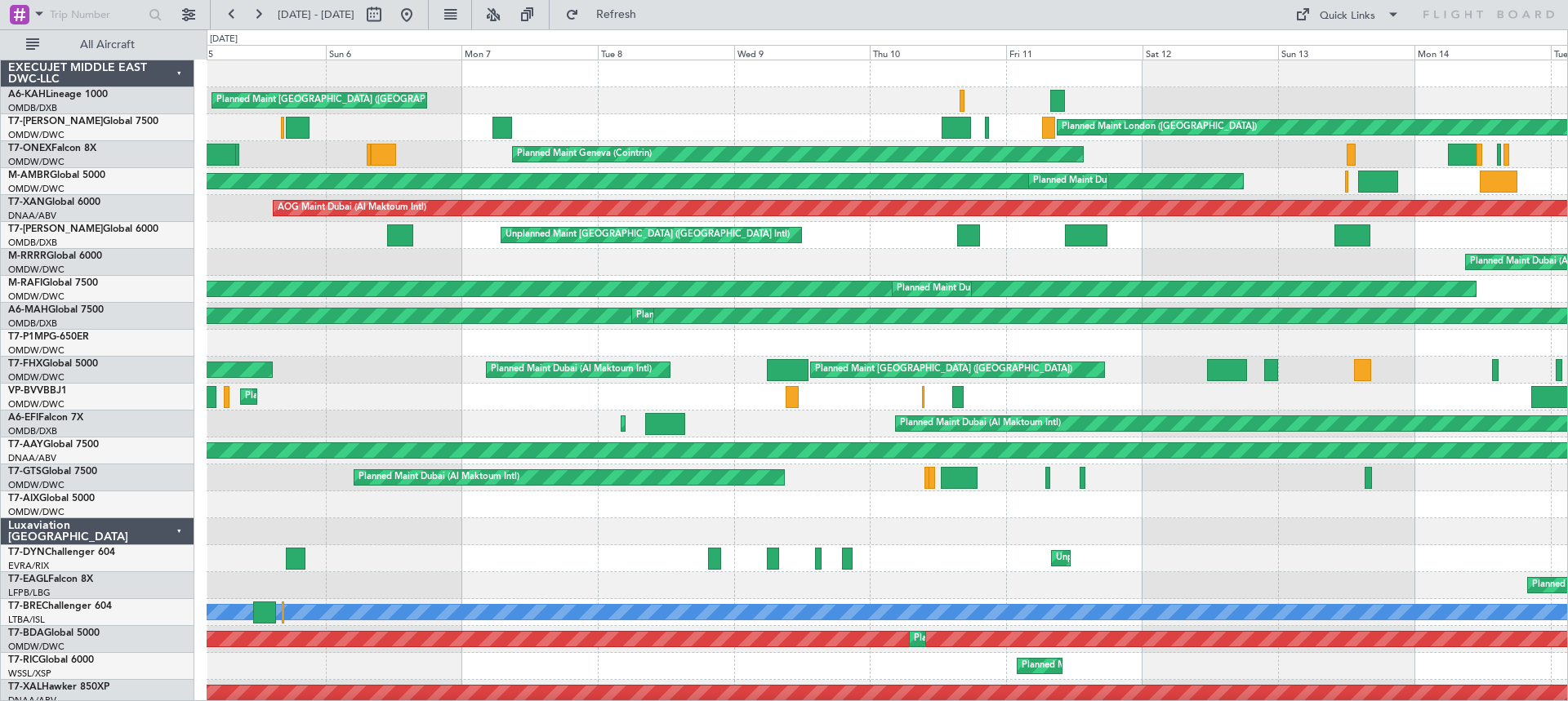
click at [634, 137] on div "Planned Maint [GEOGRAPHIC_DATA] ([GEOGRAPHIC_DATA]) Planned Maint [GEOGRAPHIC_D…" at bounding box center [887, 707] width 1361 height 1293
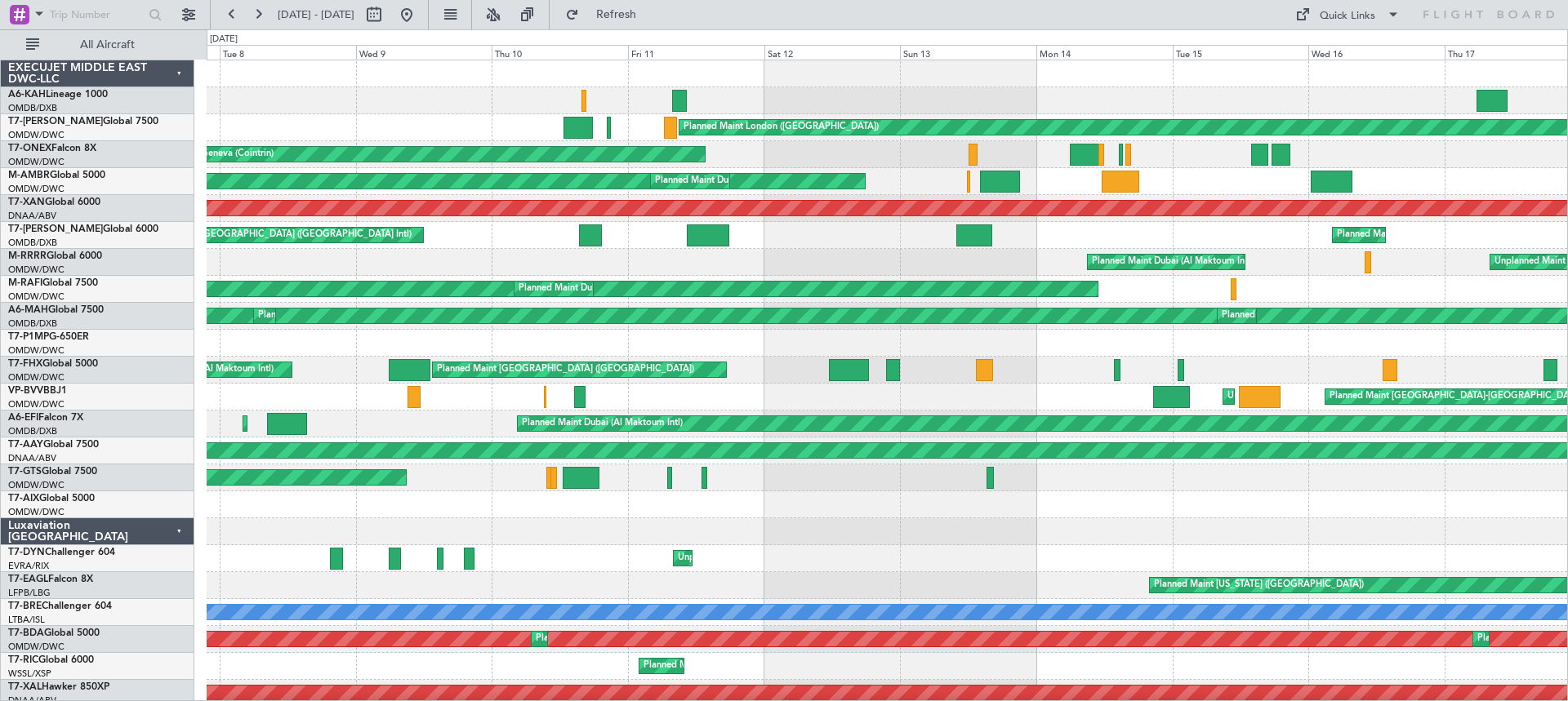
click at [783, 138] on div "Planned Maint [GEOGRAPHIC_DATA] ([GEOGRAPHIC_DATA]) Planned Maint [GEOGRAPHIC_D…" at bounding box center [887, 707] width 1361 height 1293
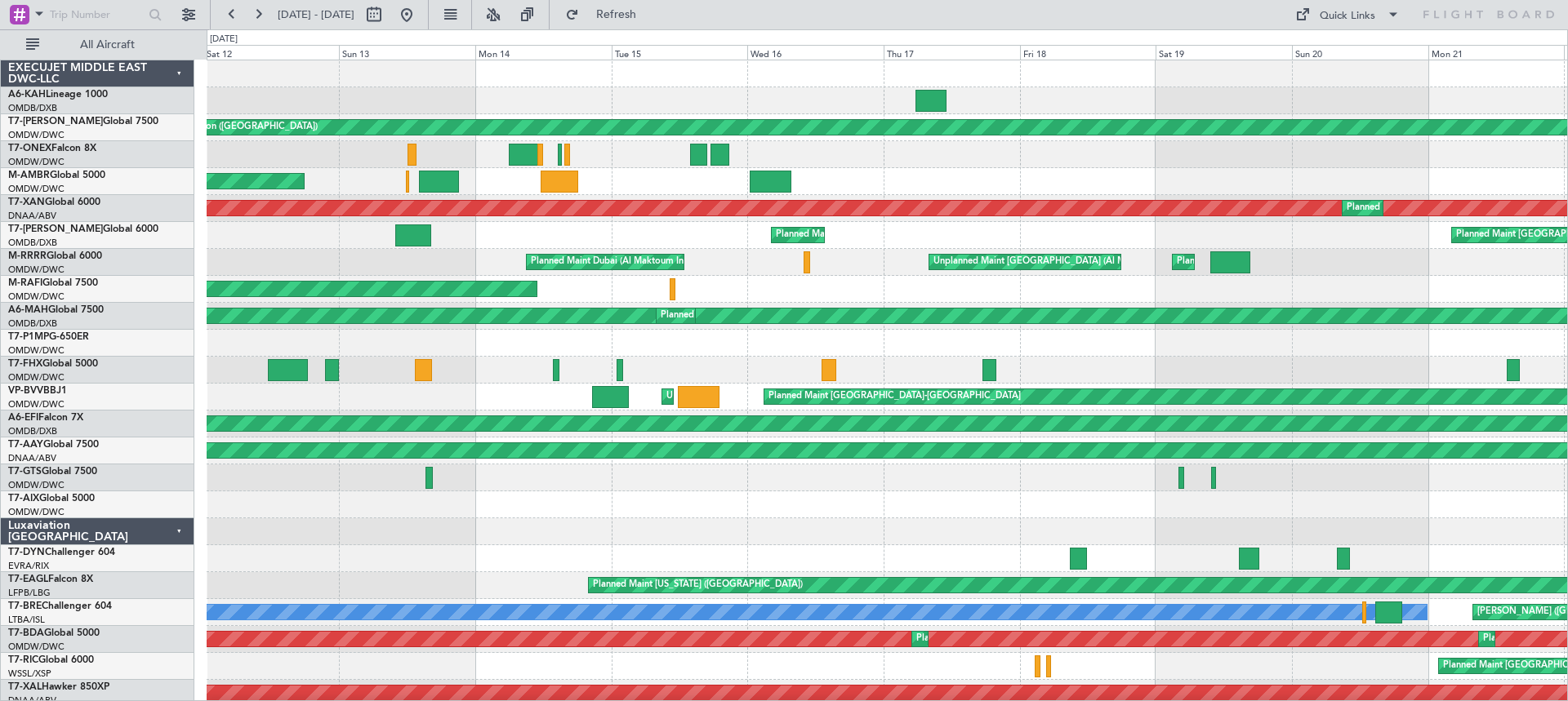
click at [671, 102] on div "Planned Maint Dubai (Al Maktoum Intl) Planned Maint [GEOGRAPHIC_DATA] ([GEOGRAP…" at bounding box center [887, 694] width 1361 height 1266
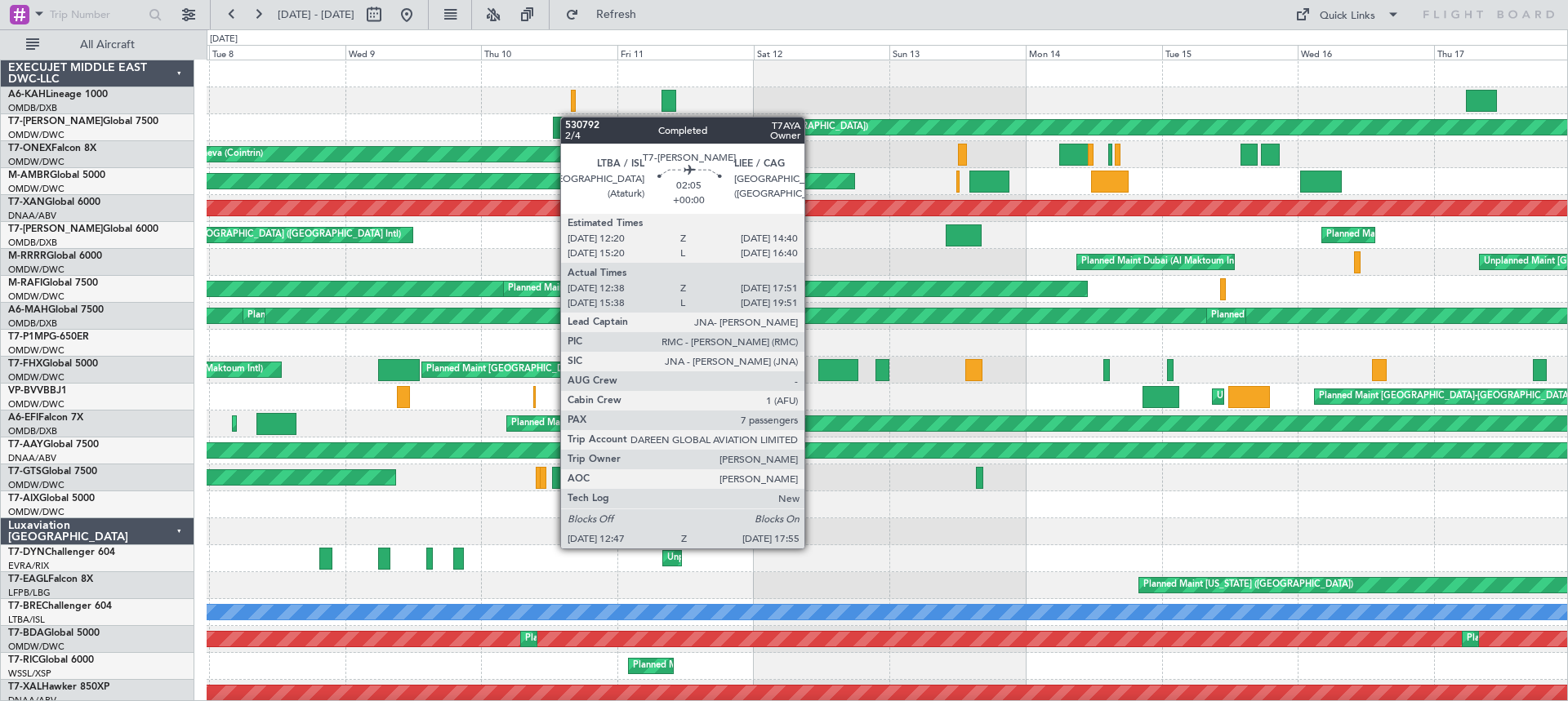
click at [566, 117] on div "Planned Maint [GEOGRAPHIC_DATA] ([GEOGRAPHIC_DATA]) Planned Maint [GEOGRAPHIC_D…" at bounding box center [887, 707] width 1361 height 1293
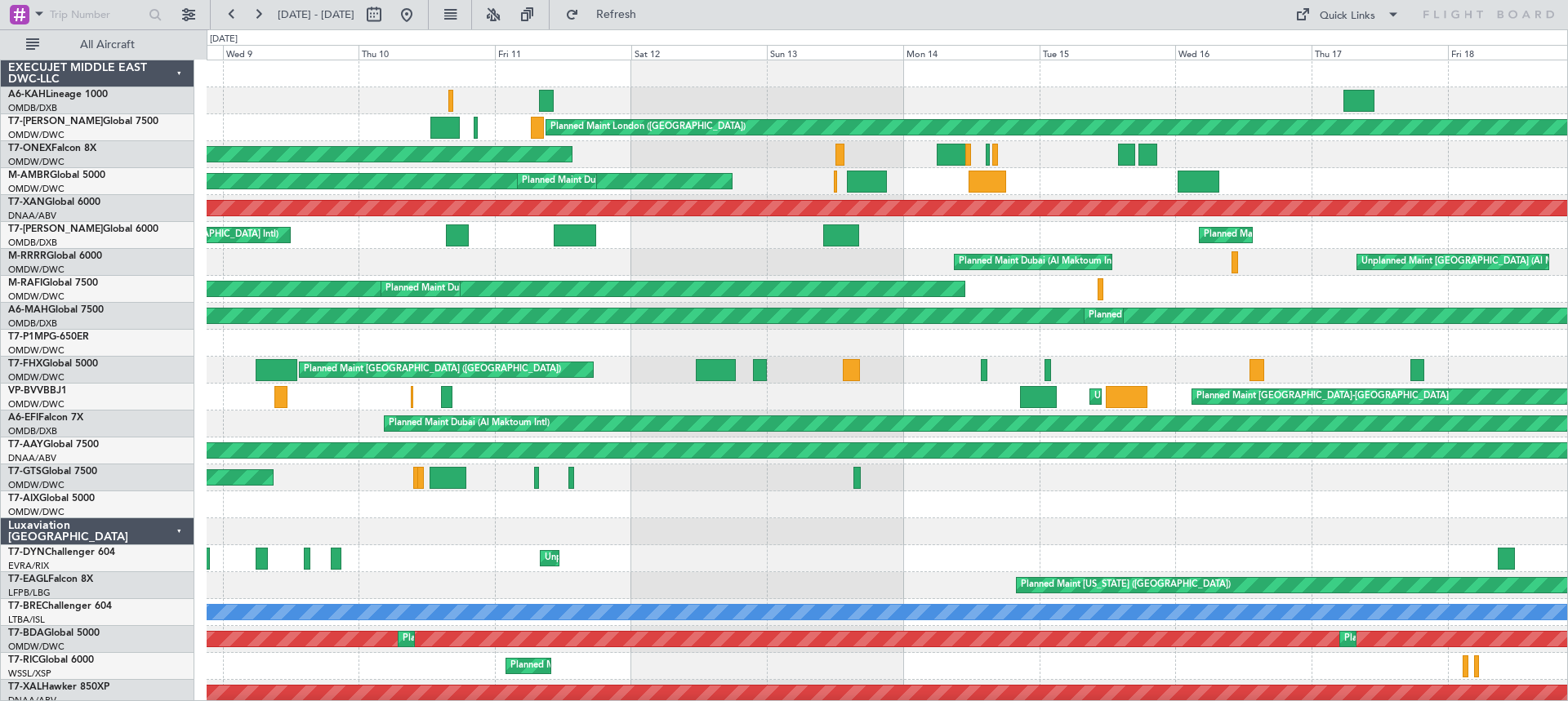
click at [1058, 113] on div "Planned Maint [GEOGRAPHIC_DATA] ([GEOGRAPHIC_DATA]) Planned Maint [GEOGRAPHIC_D…" at bounding box center [887, 694] width 1361 height 1266
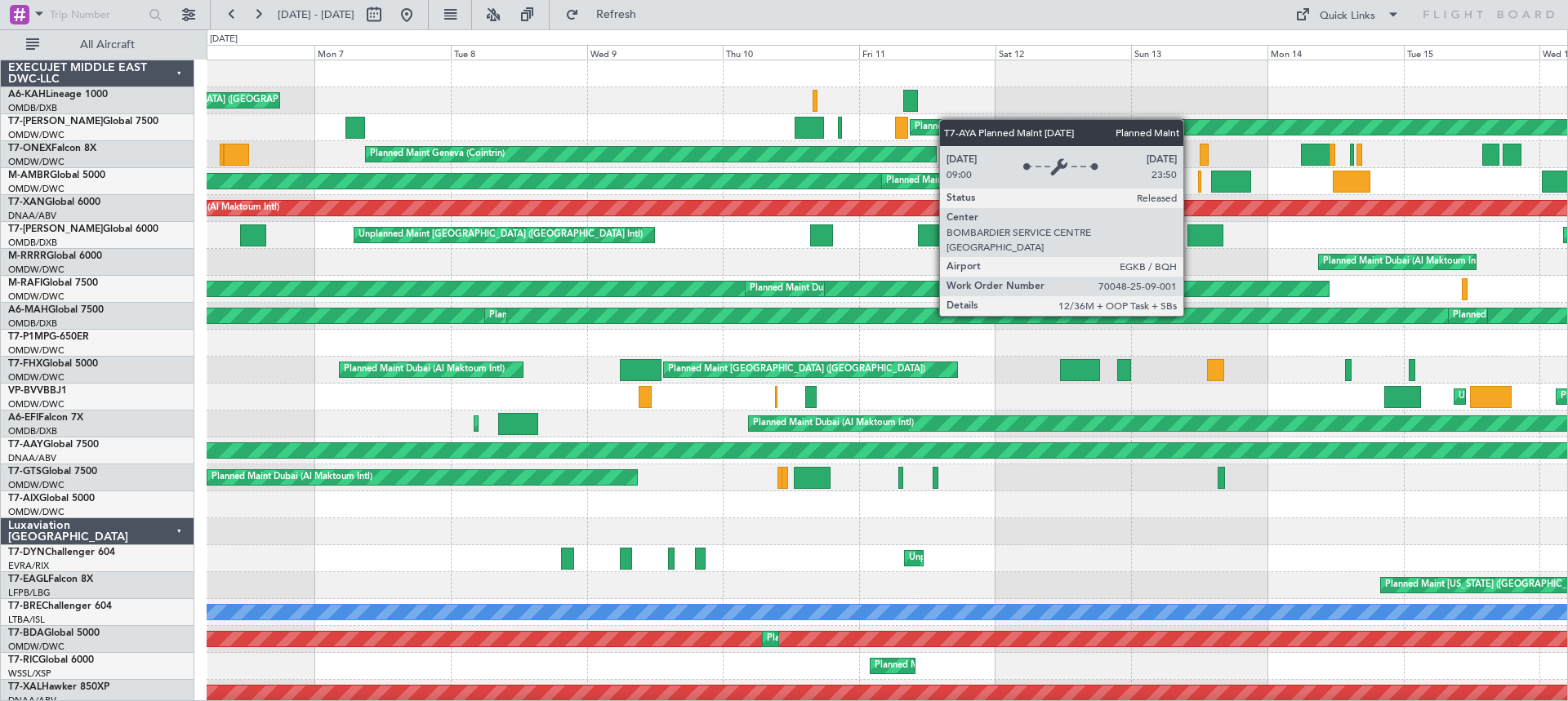
click at [1021, 125] on div "Planned Maint [GEOGRAPHIC_DATA] ([GEOGRAPHIC_DATA]) Planned Maint [GEOGRAPHIC_D…" at bounding box center [887, 694] width 1361 height 1266
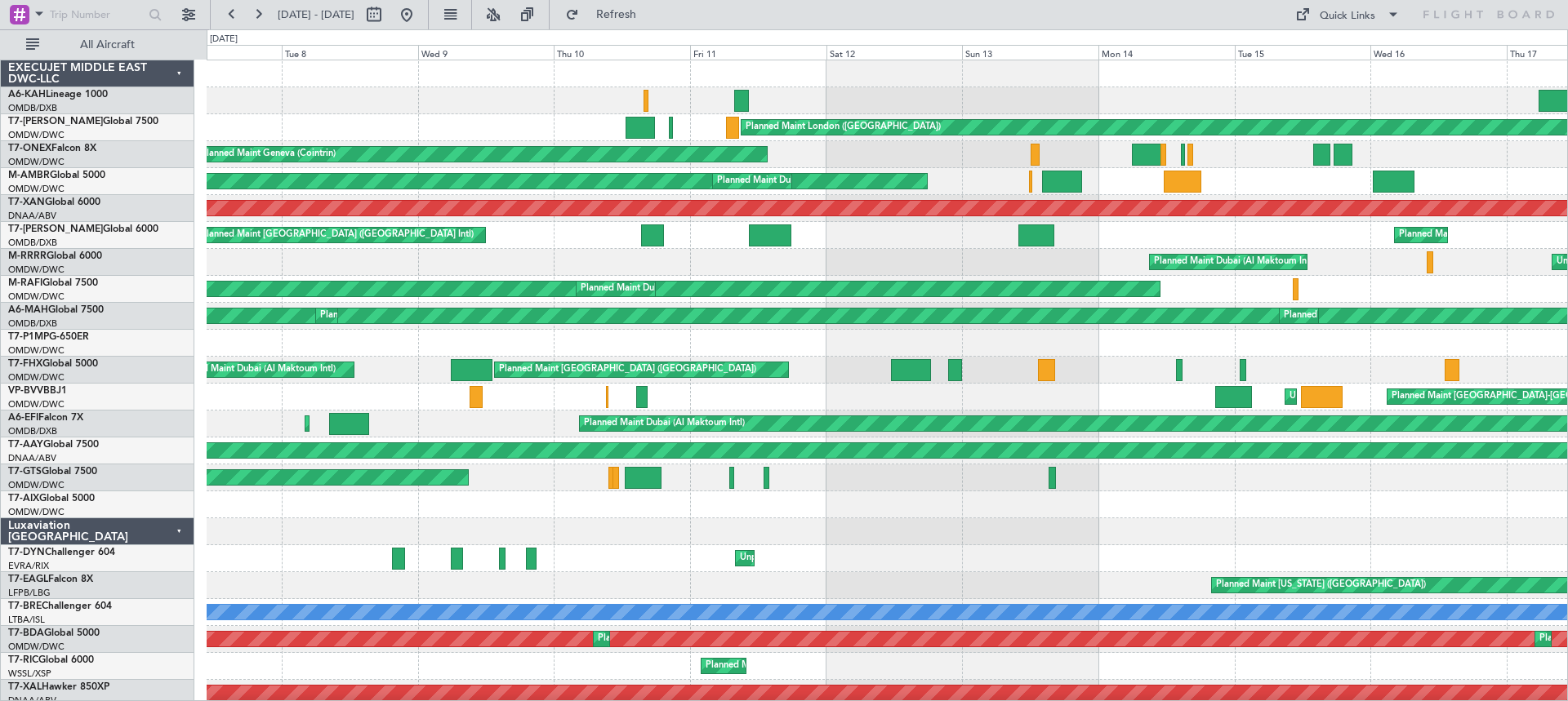
click at [904, 94] on div "Planned Maint [GEOGRAPHIC_DATA] ([GEOGRAPHIC_DATA]) Planned Maint [GEOGRAPHIC_D…" at bounding box center [887, 707] width 1361 height 1293
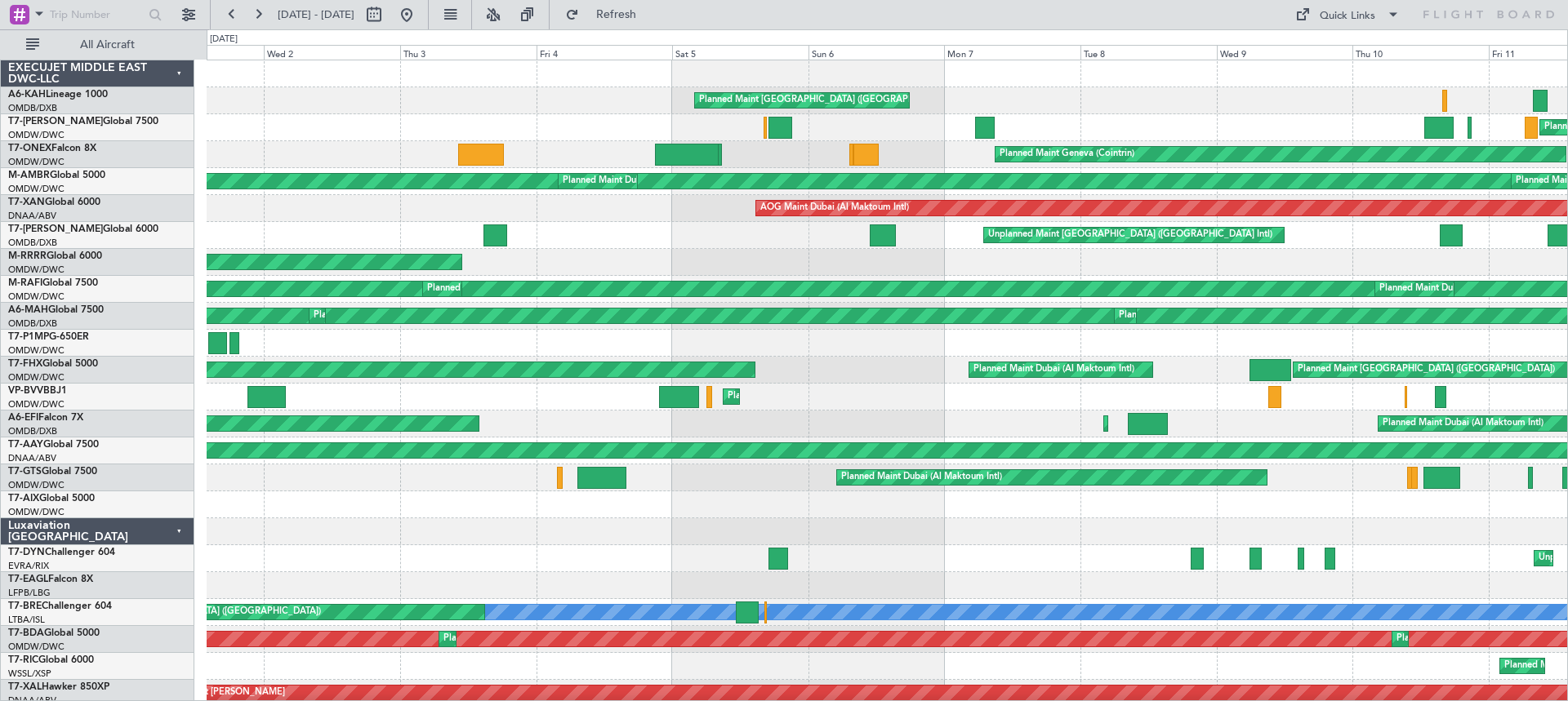
click at [1250, 133] on div "Planned Maint [GEOGRAPHIC_DATA] ([GEOGRAPHIC_DATA]) Planned Maint [GEOGRAPHIC_D…" at bounding box center [887, 694] width 1361 height 1266
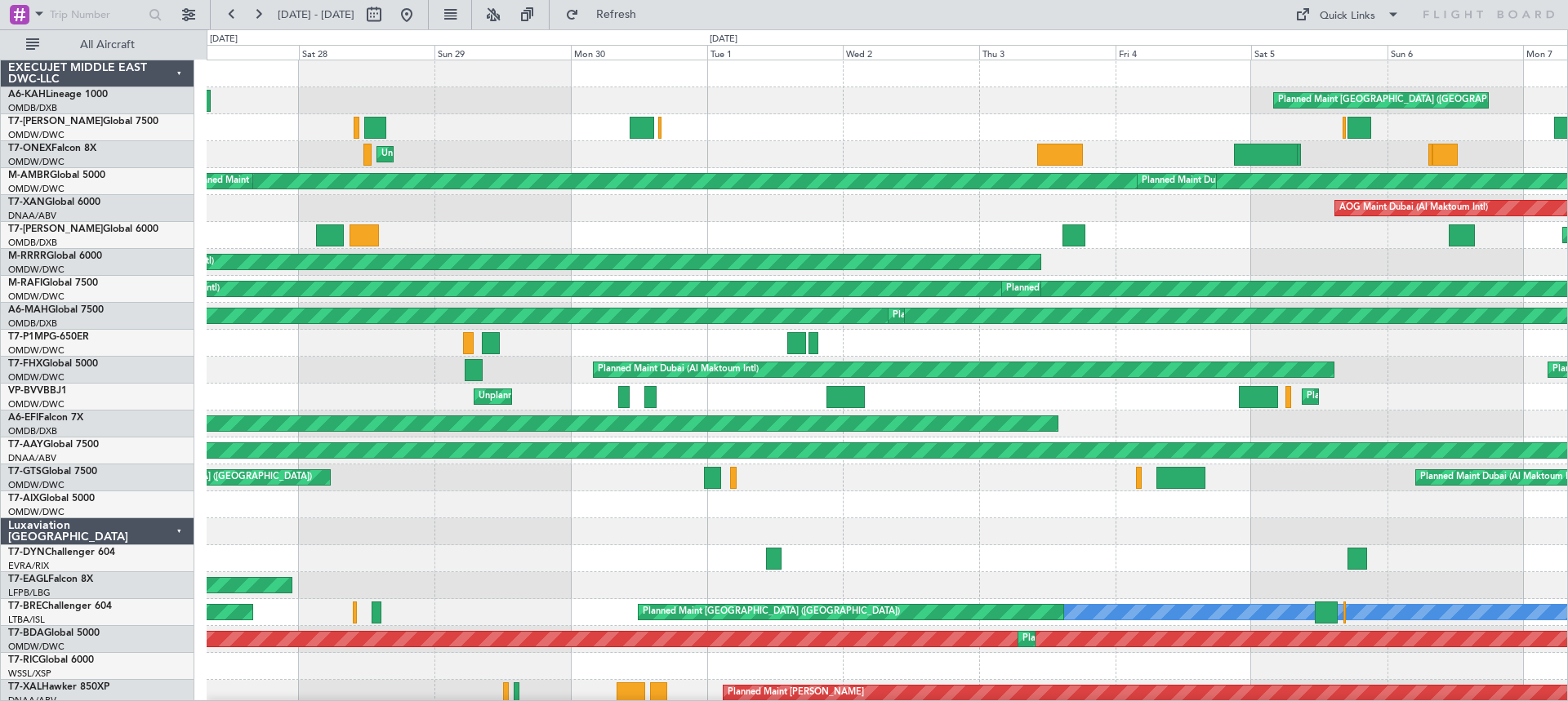
click at [934, 148] on div "Planned Maint [GEOGRAPHIC_DATA] ([GEOGRAPHIC_DATA]) Unplanned Maint [GEOGRAPHIC…" at bounding box center [887, 707] width 1361 height 1293
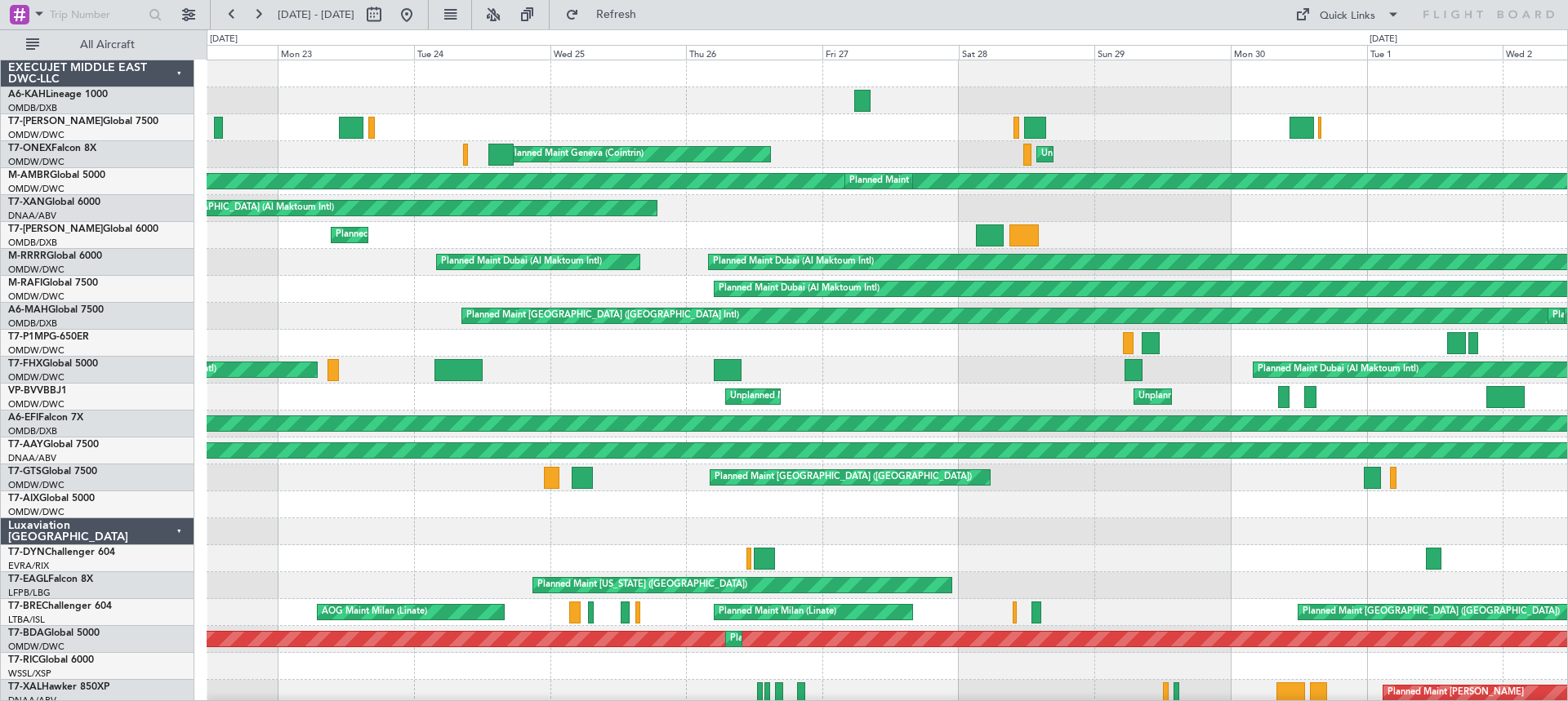
click at [0, 184] on html "[DATE] - [DATE] Refresh Quick Links All Aircraft Planned Maint [GEOGRAPHIC_DATA…" at bounding box center [784, 350] width 1568 height 701
